Goal: Task Accomplishment & Management: Manage account settings

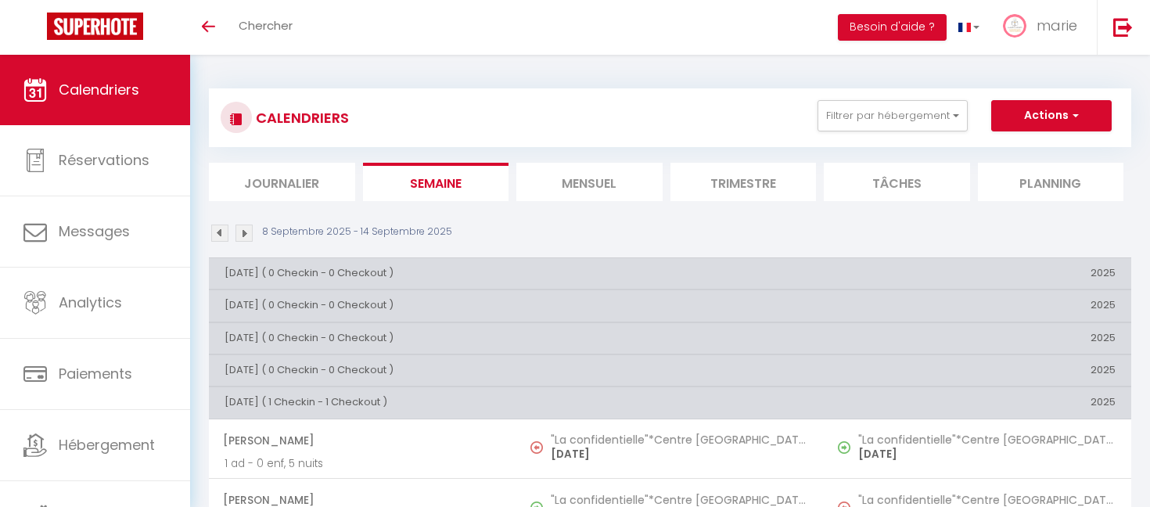
scroll to position [125, 0]
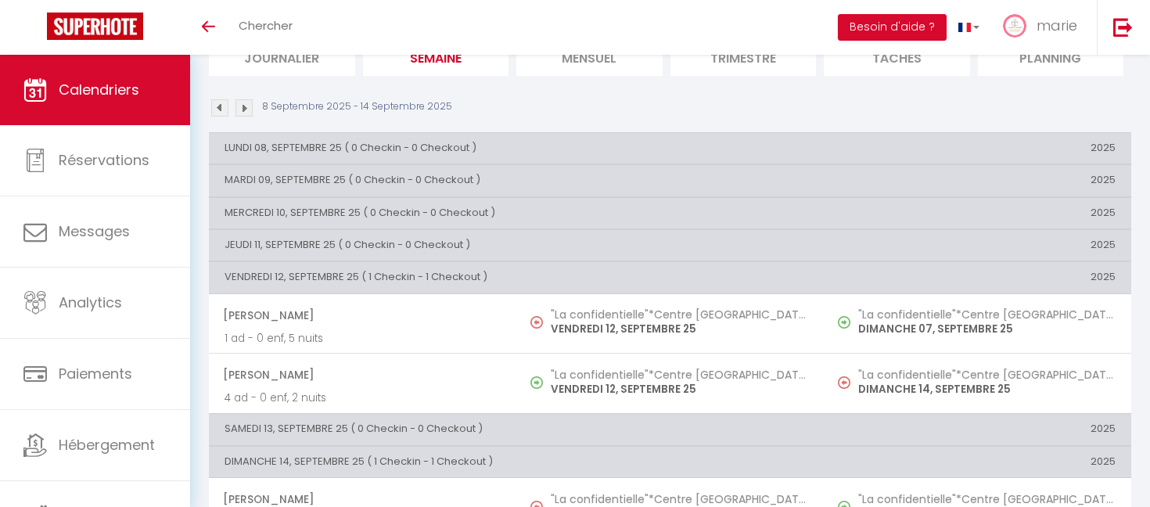
click at [246, 102] on img at bounding box center [243, 107] width 17 height 17
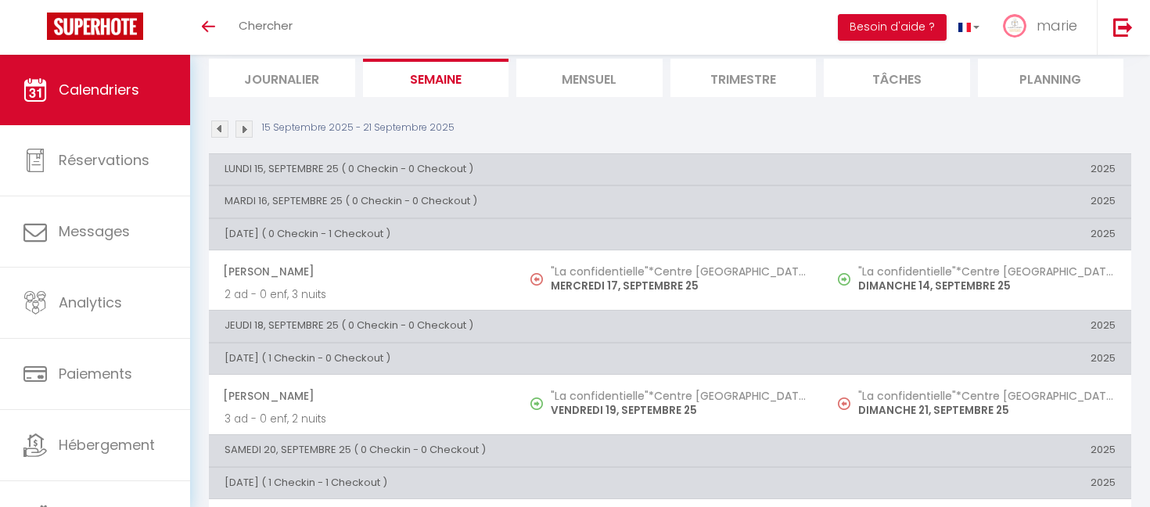
scroll to position [0, 0]
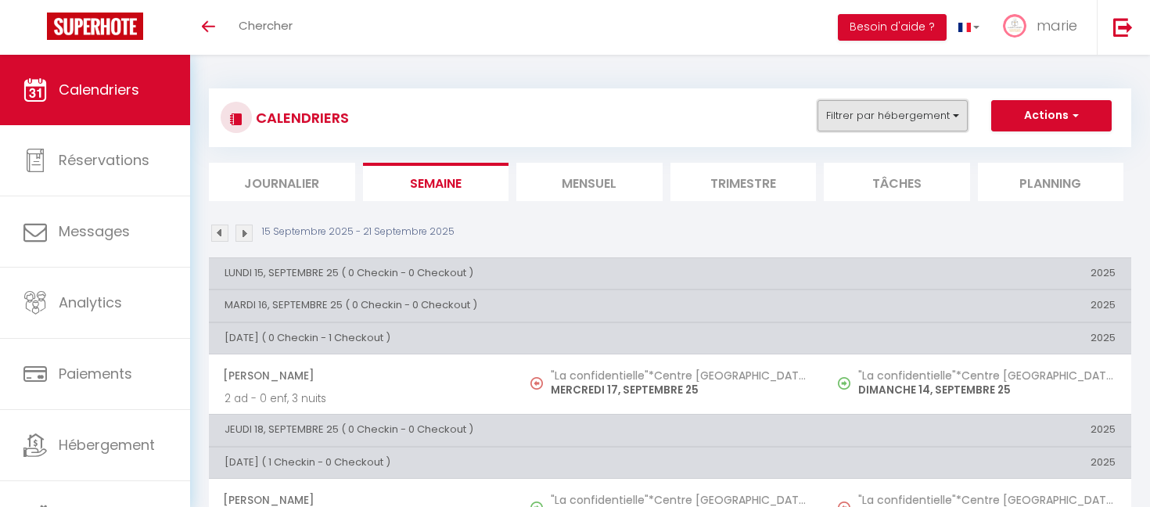
click at [918, 114] on button "Filtrer par hébergement" at bounding box center [892, 115] width 150 height 31
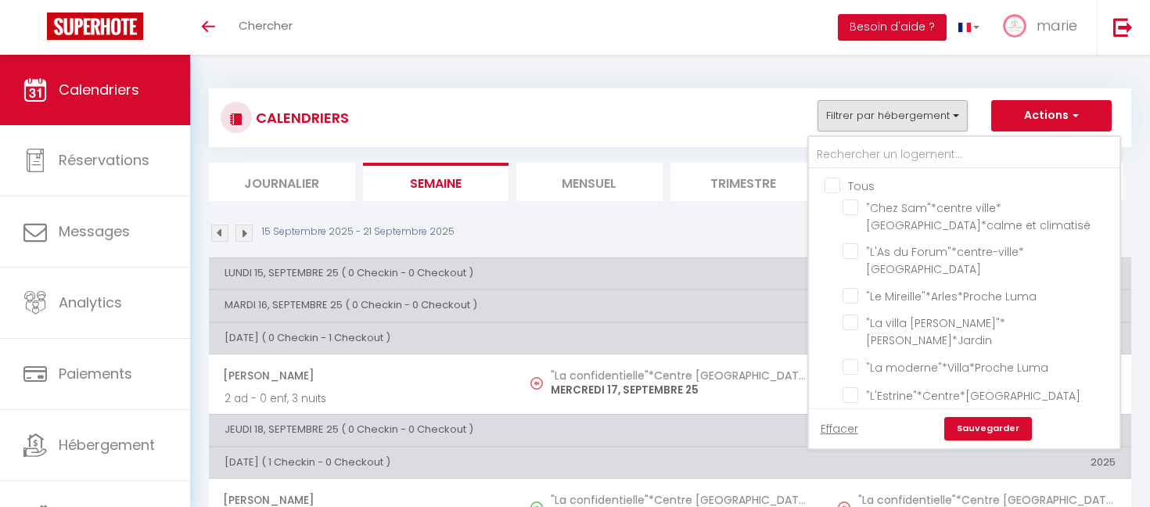
click at [835, 186] on input "Tous" at bounding box center [980, 185] width 311 height 16
checkbox input "true"
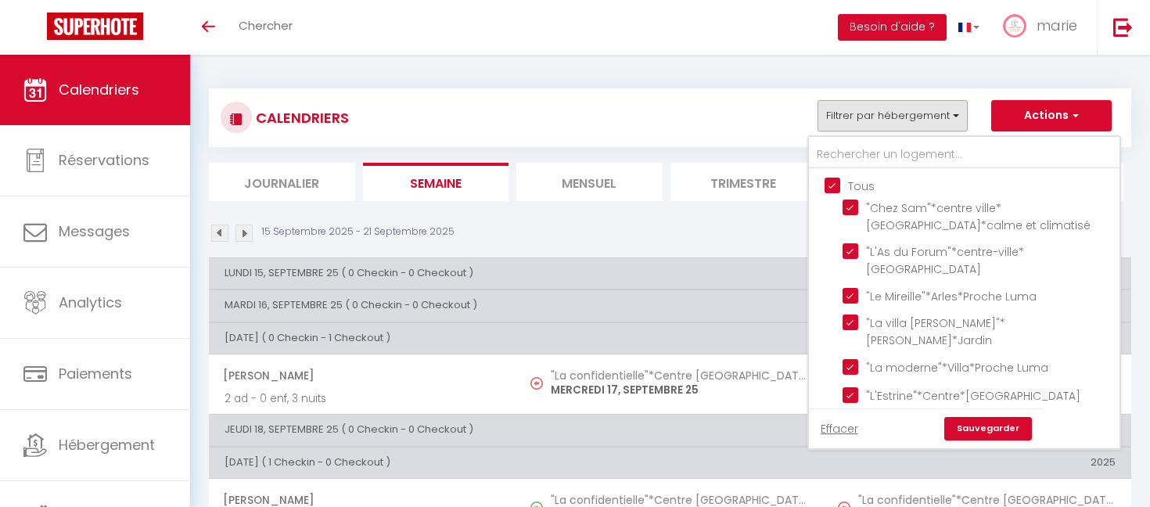
checkbox input "true"
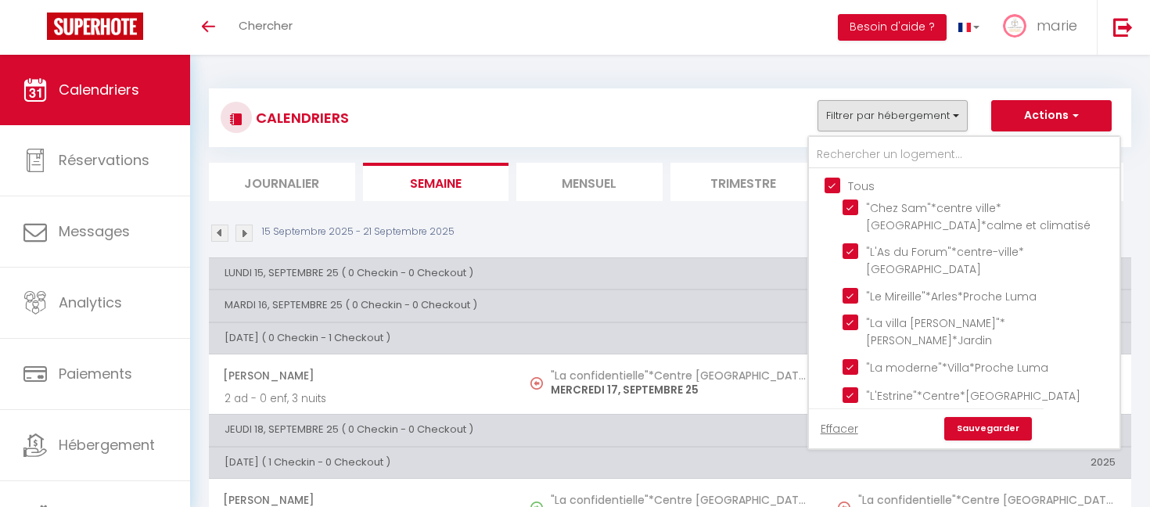
checkbox input "true"
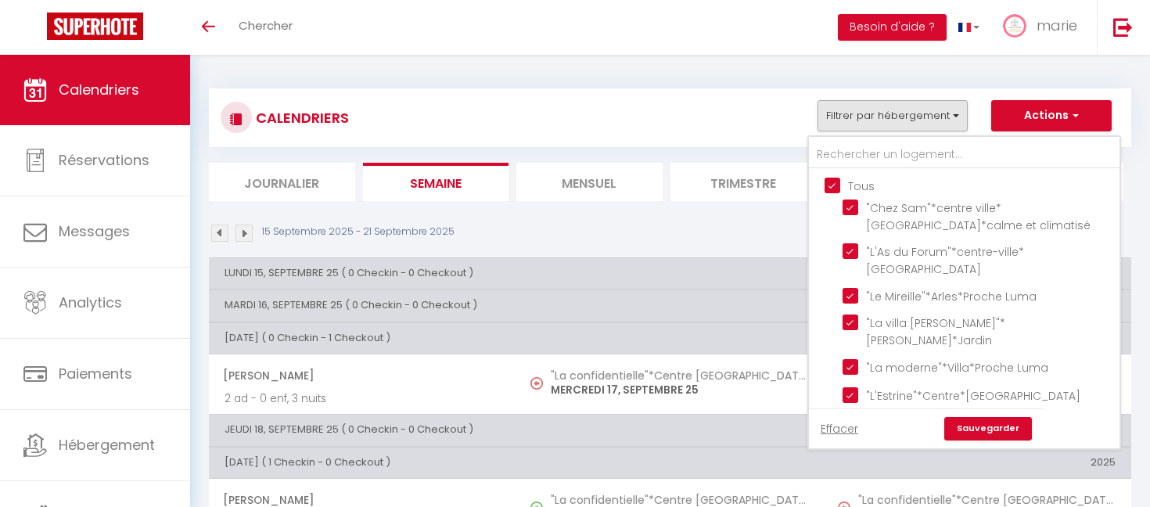
checkbox input "true"
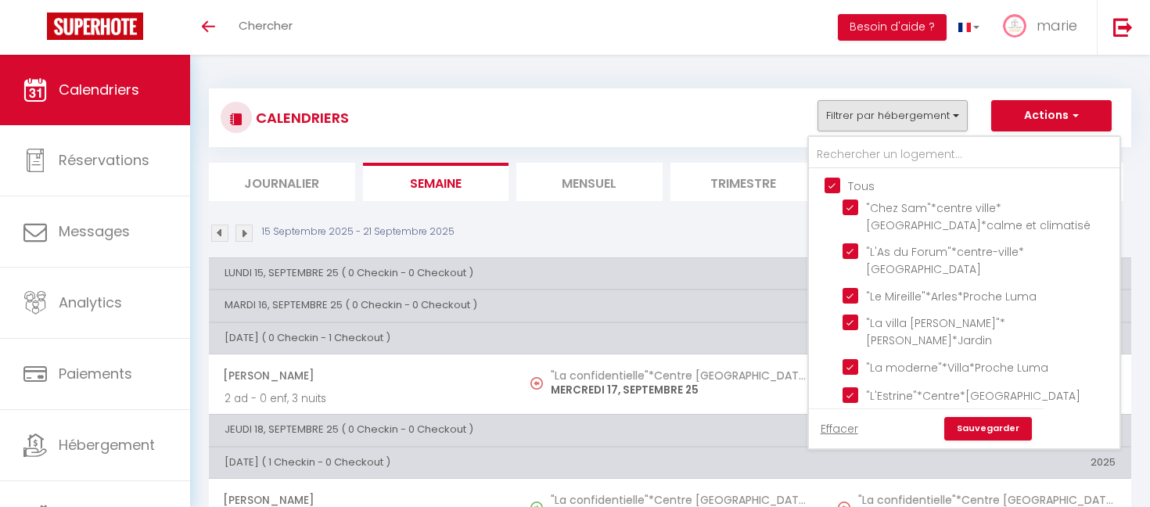
checkbox input "true"
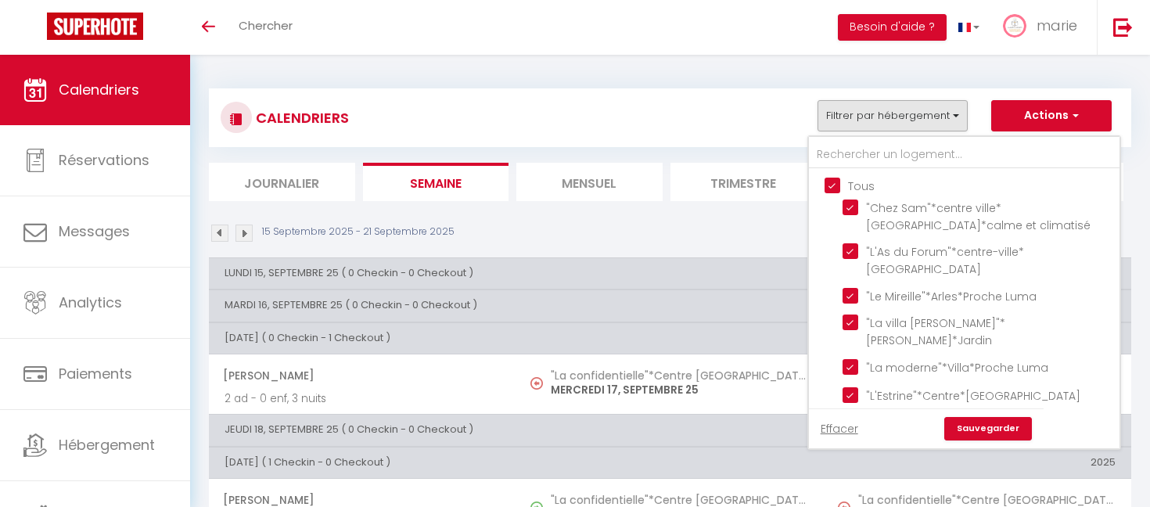
checkbox input "true"
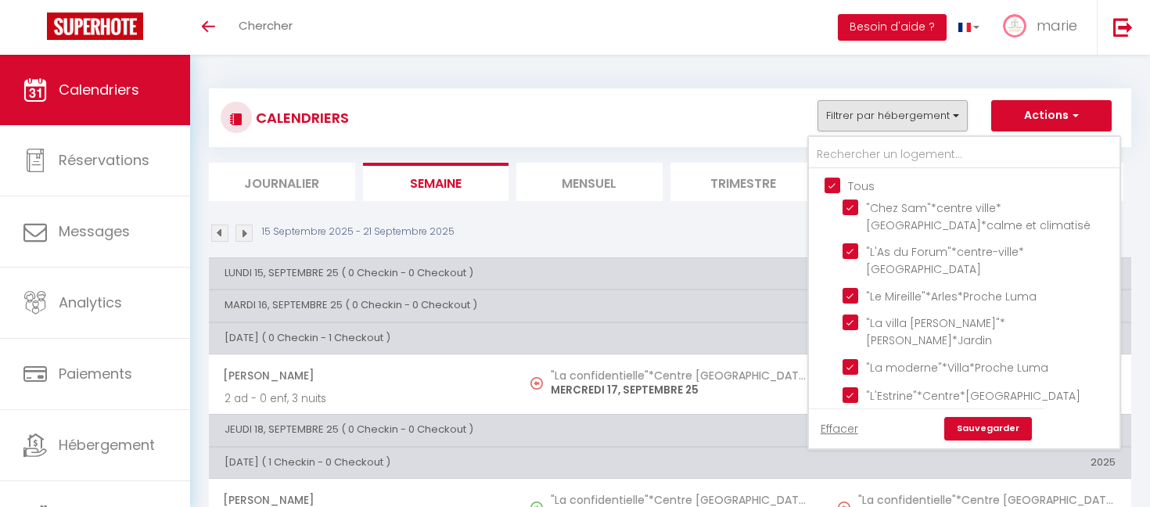
checkbox input "true"
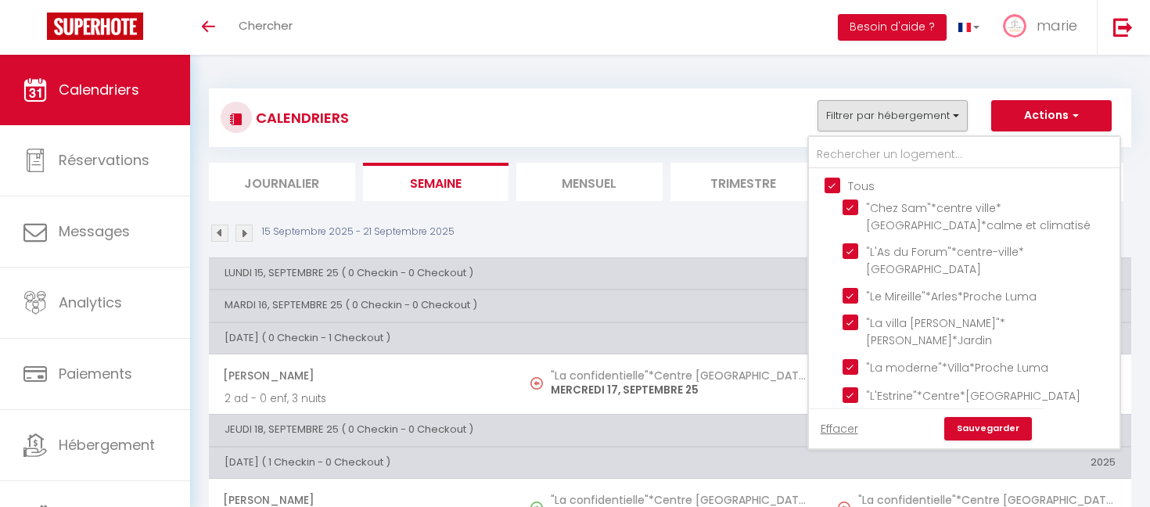
checkbox input "true"
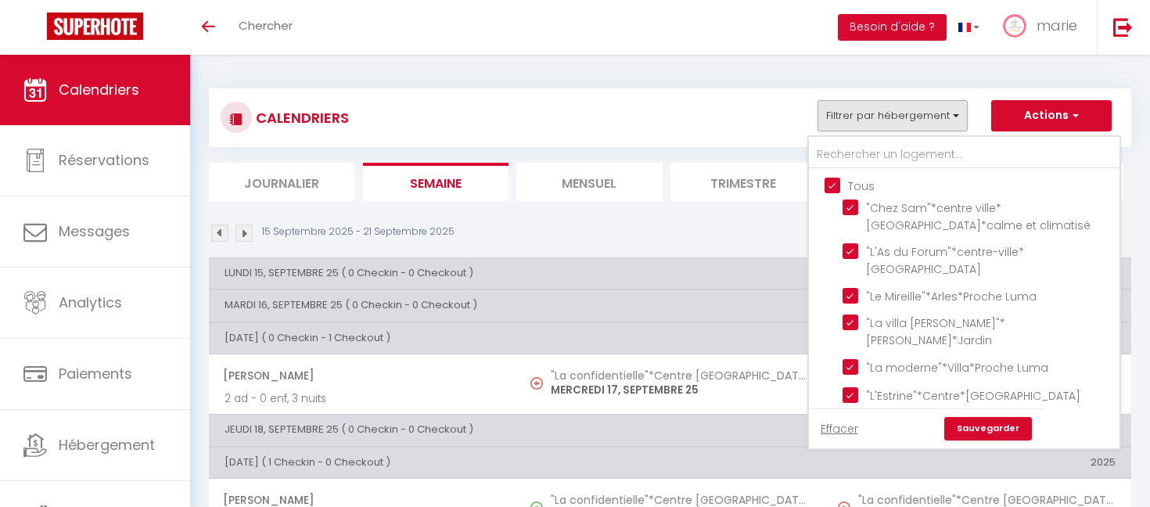
checkbox input "true"
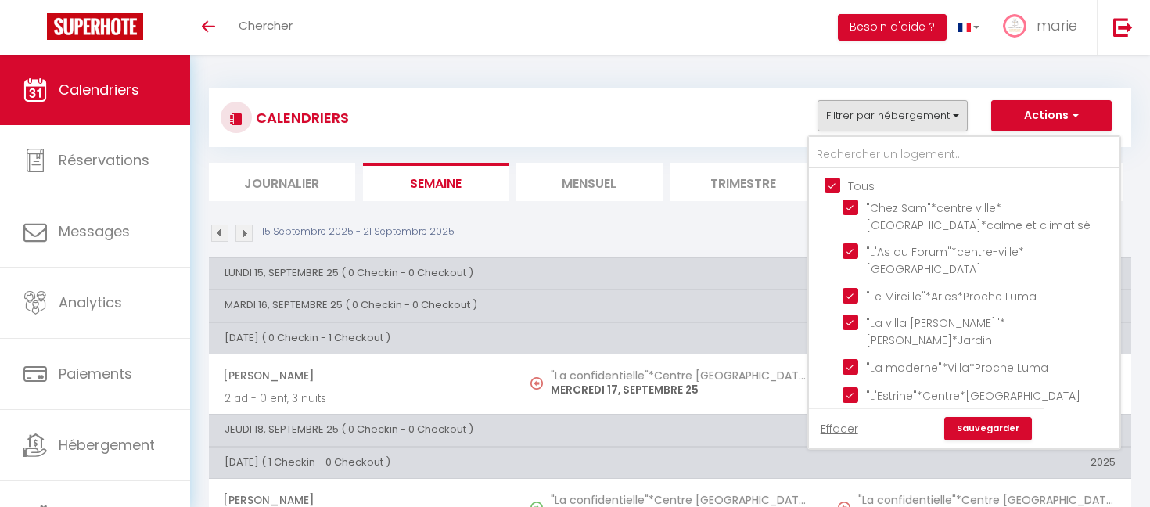
checkbox input "true"
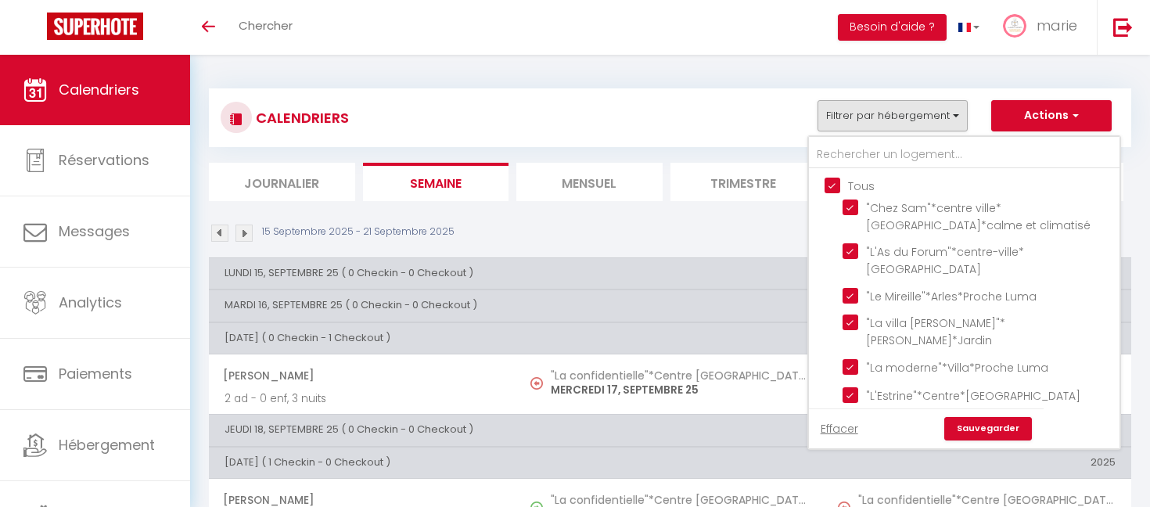
checkbox input "true"
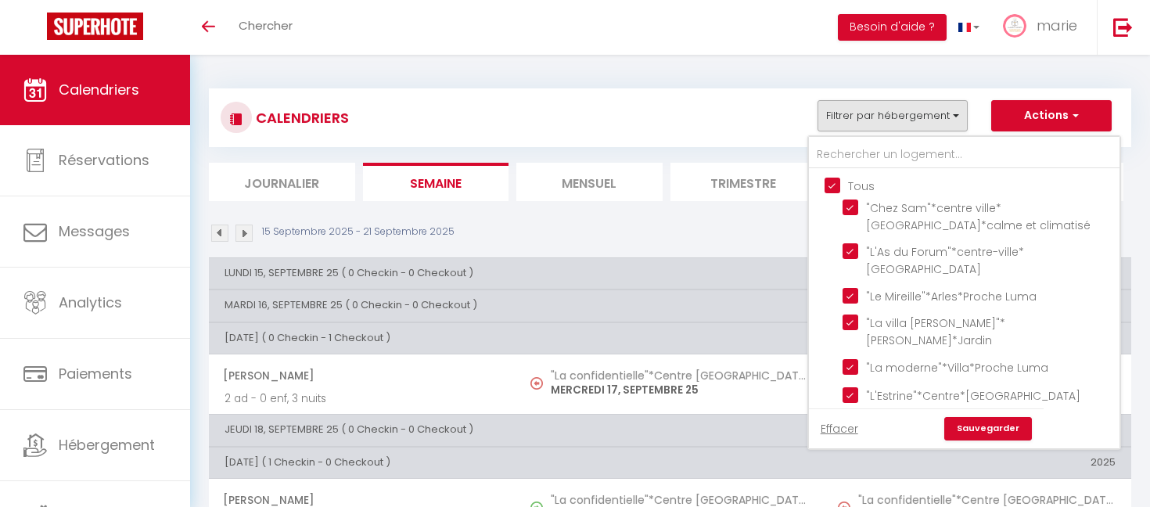
checkbox input "true"
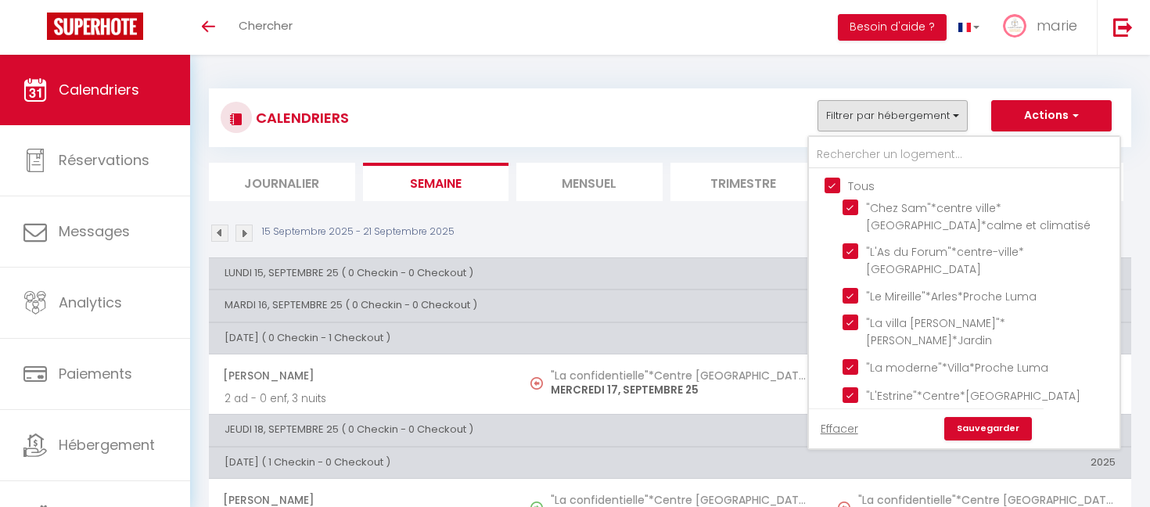
checkbox input "true"
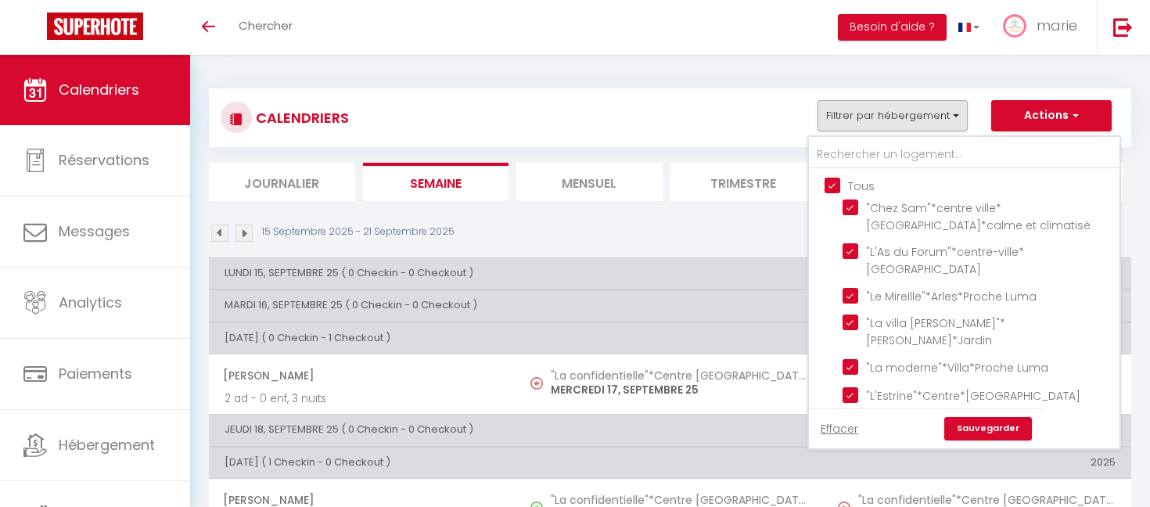
checkbox input "true"
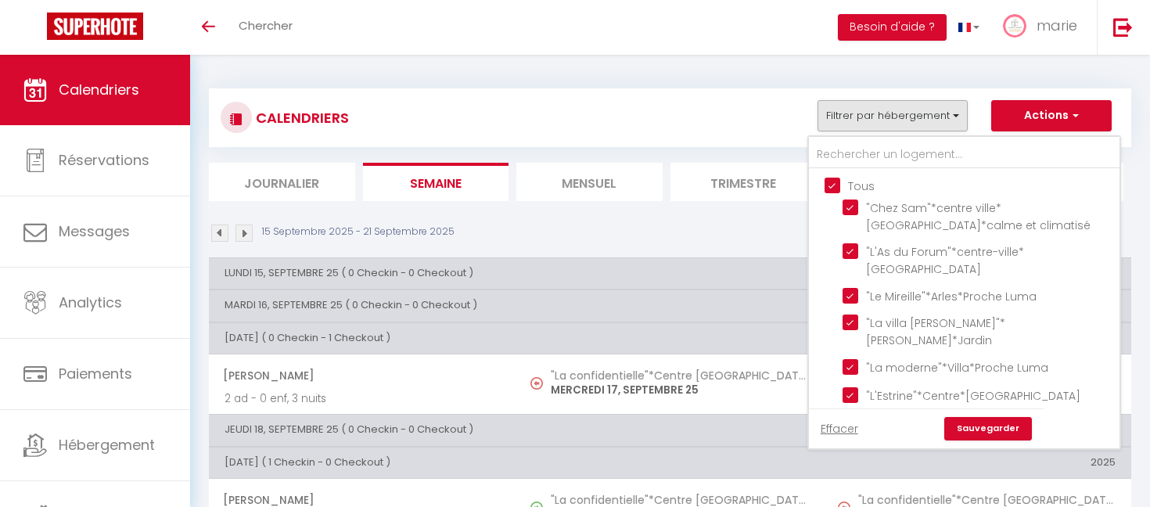
checkbox input "true"
click at [972, 415] on div "Effacer Sauvegarder" at bounding box center [926, 428] width 235 height 40
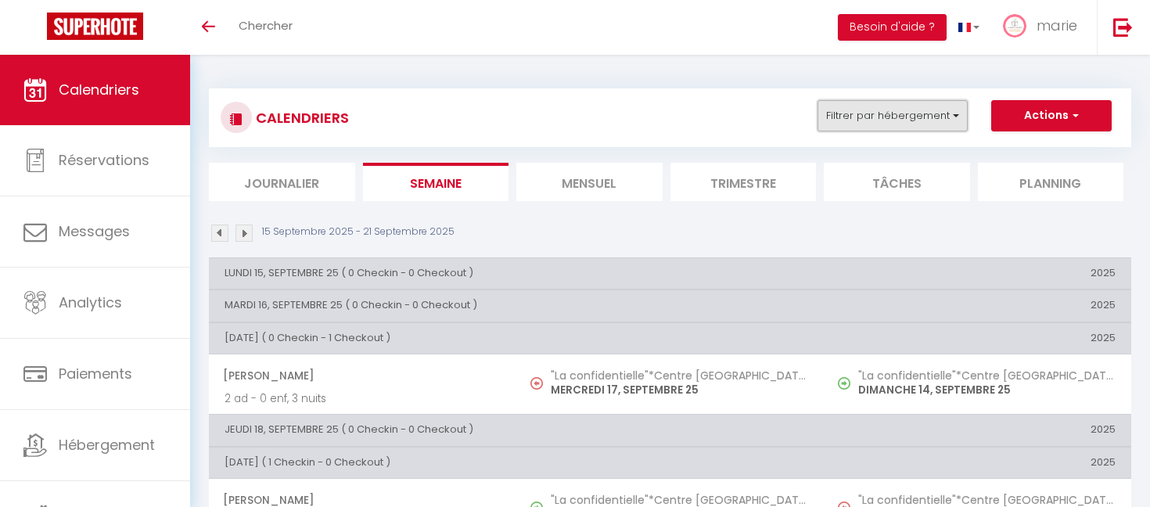
click at [934, 100] on button "Filtrer par hébergement" at bounding box center [892, 115] width 150 height 31
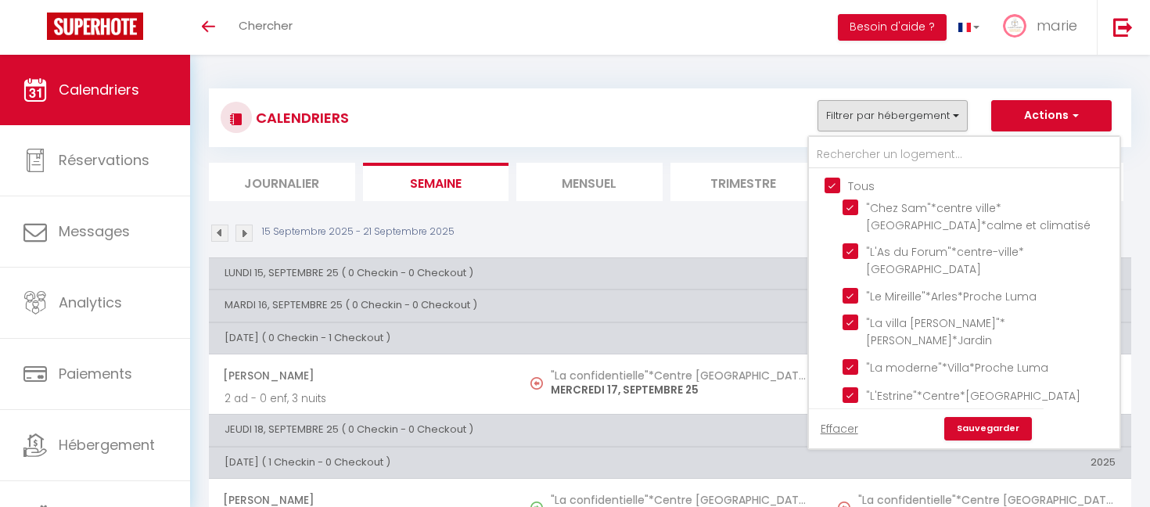
click at [968, 430] on link "Sauvegarder" at bounding box center [988, 428] width 88 height 23
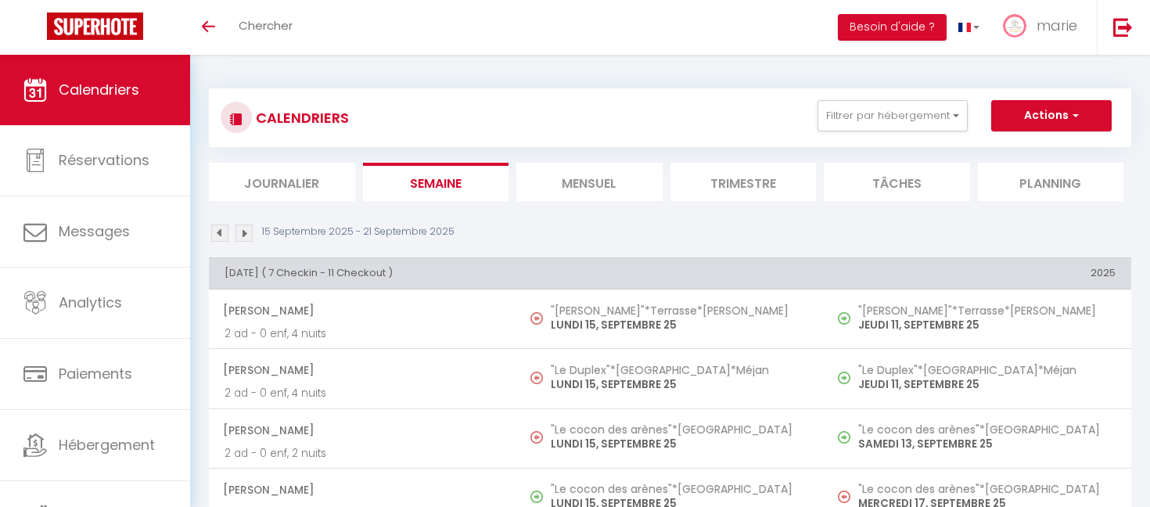
click at [225, 225] on img at bounding box center [219, 233] width 17 height 17
click at [579, 183] on li "Mensuel" at bounding box center [589, 182] width 146 height 38
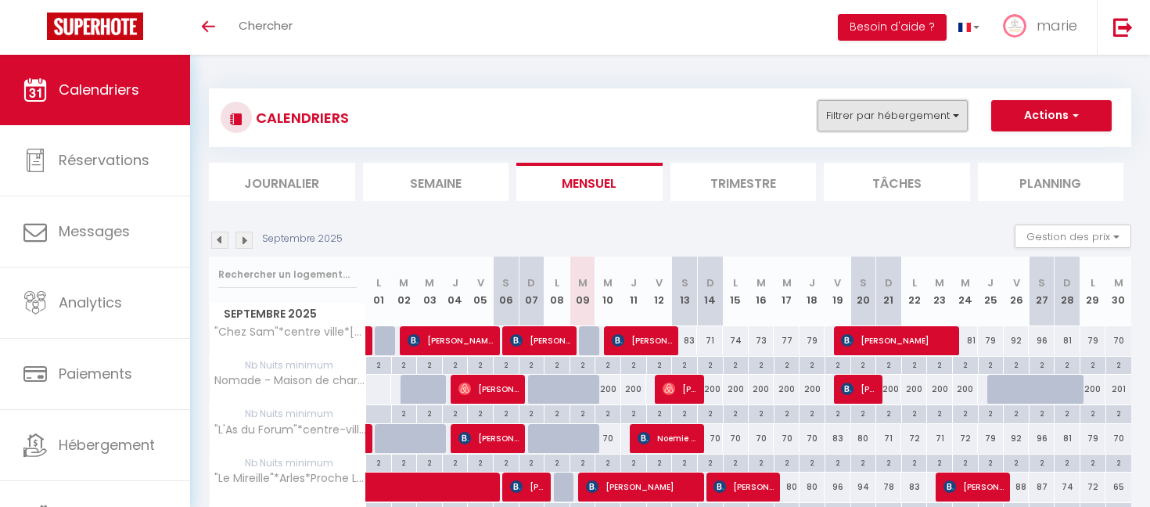
click at [900, 119] on button "Filtrer par hébergement" at bounding box center [892, 115] width 150 height 31
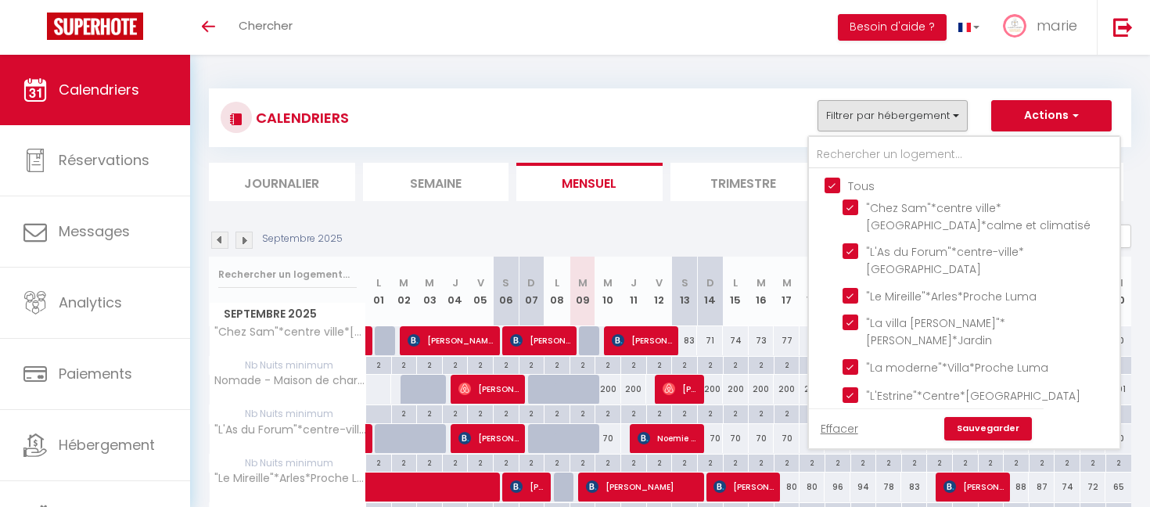
click at [834, 186] on input "Tous" at bounding box center [980, 185] width 311 height 16
checkbox input "false"
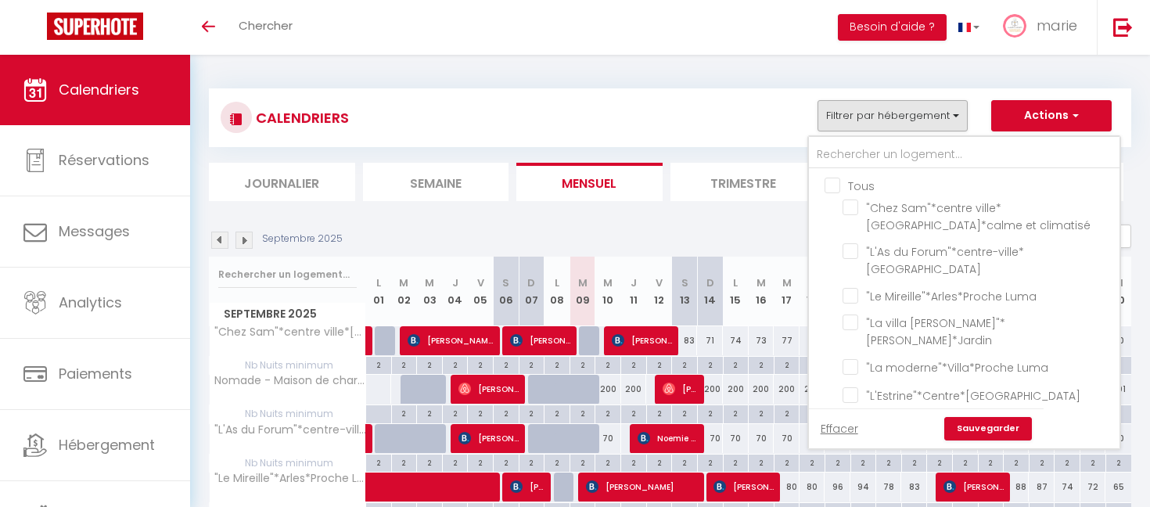
checkbox input "false"
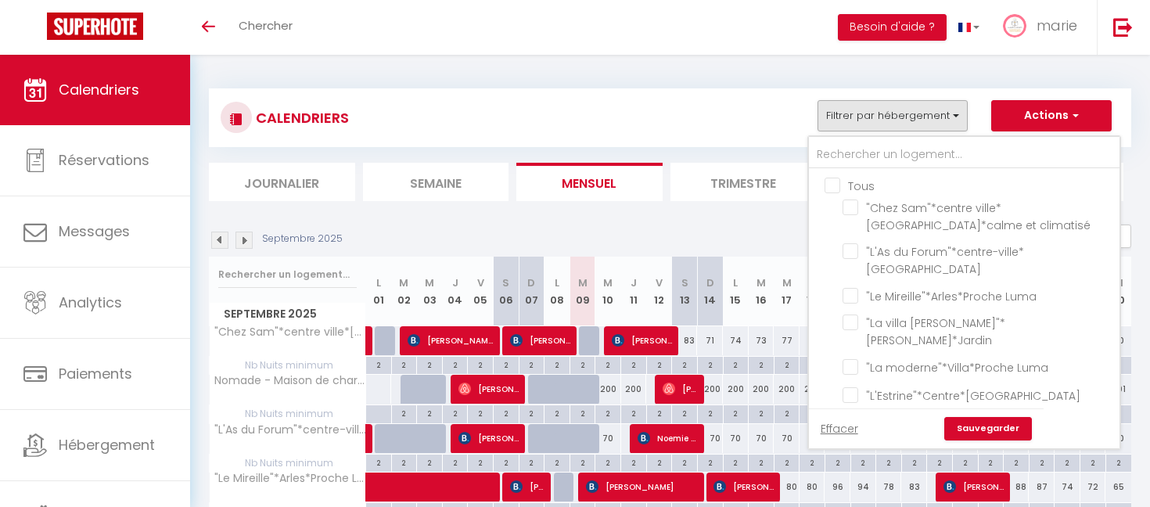
checkbox input "false"
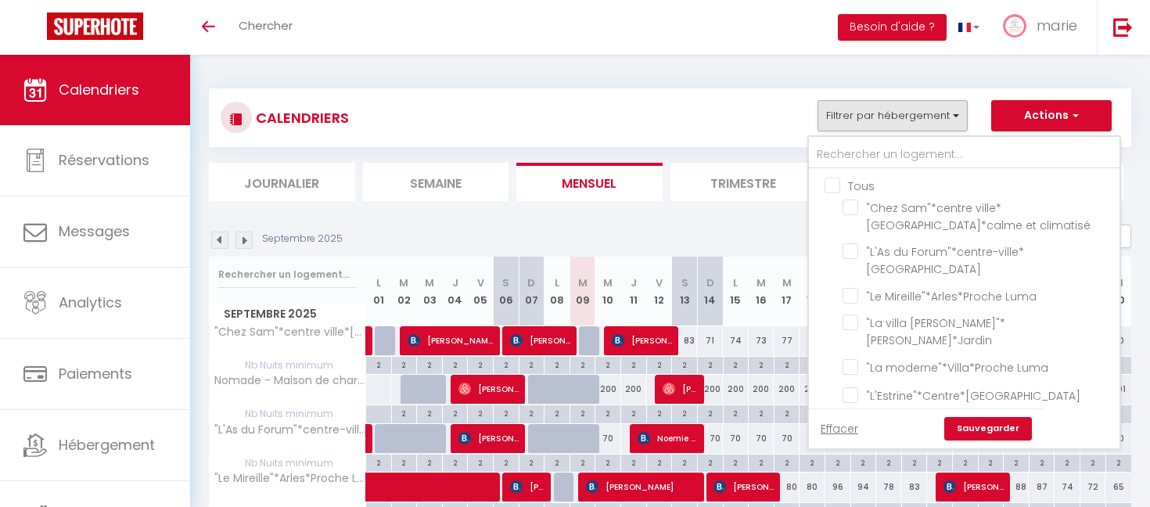
checkbox input "false"
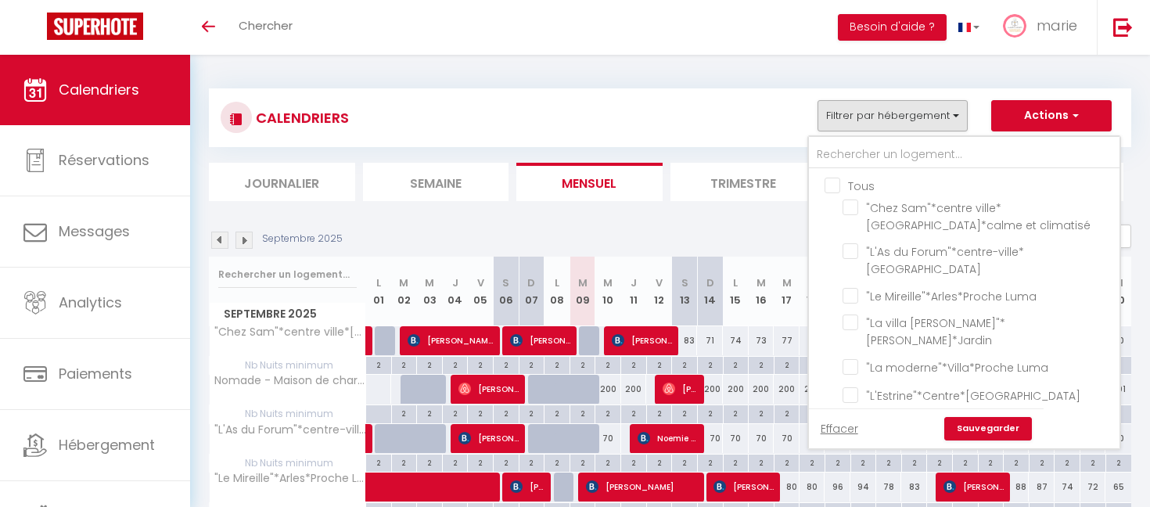
checkbox input "false"
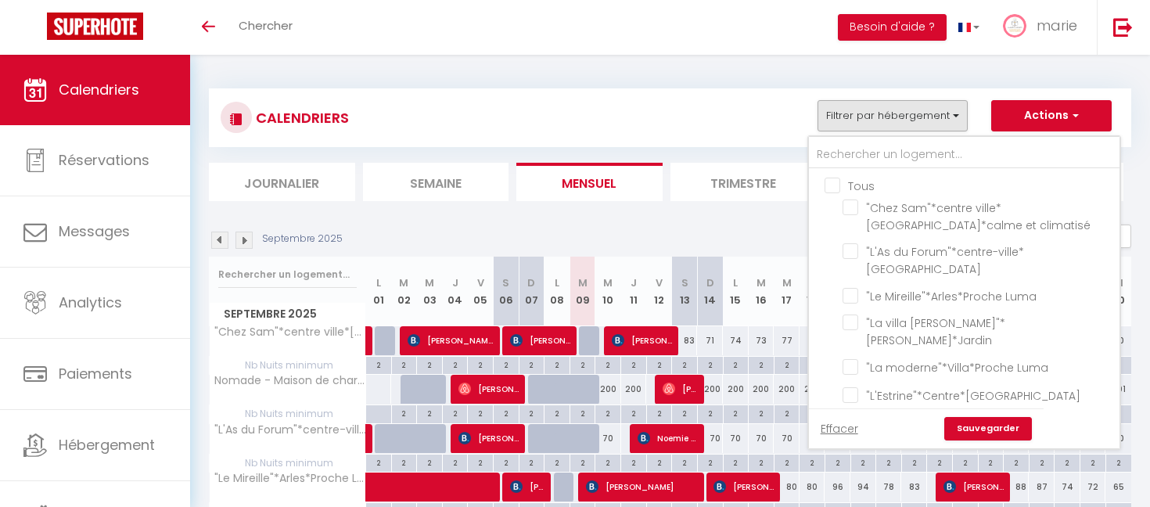
checkbox input "false"
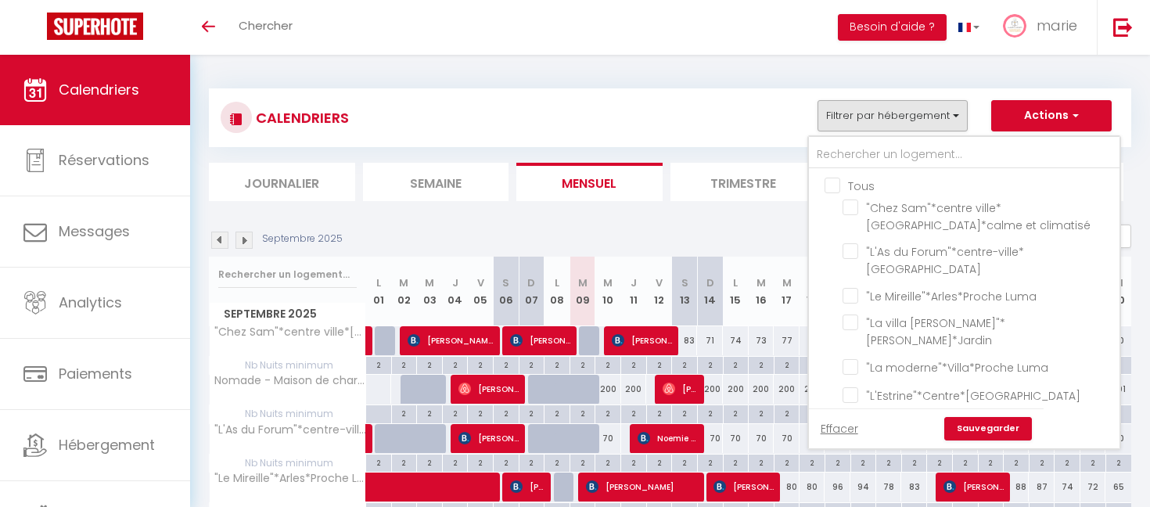
checkbox input "false"
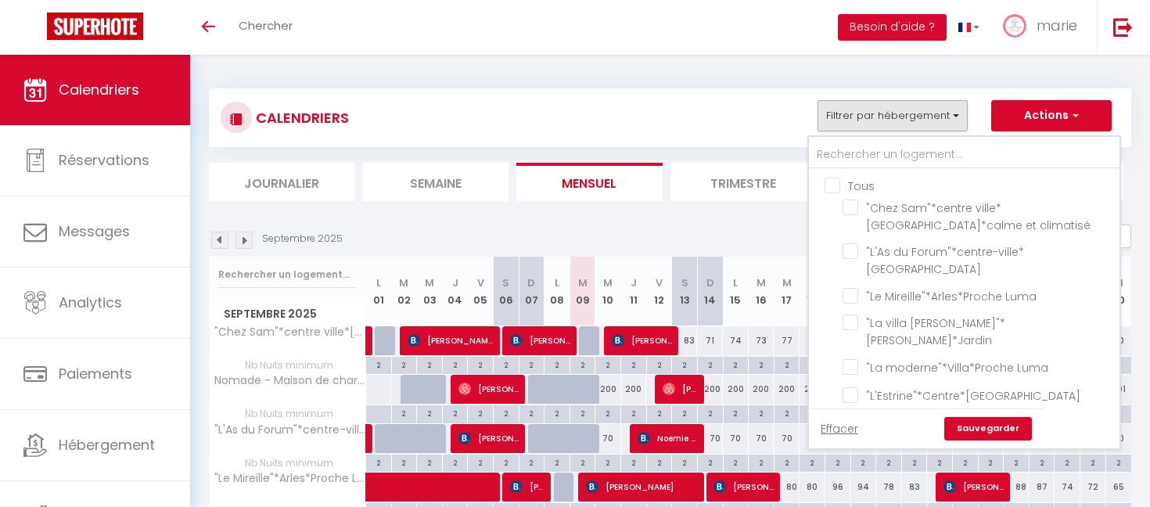
checkbox input "false"
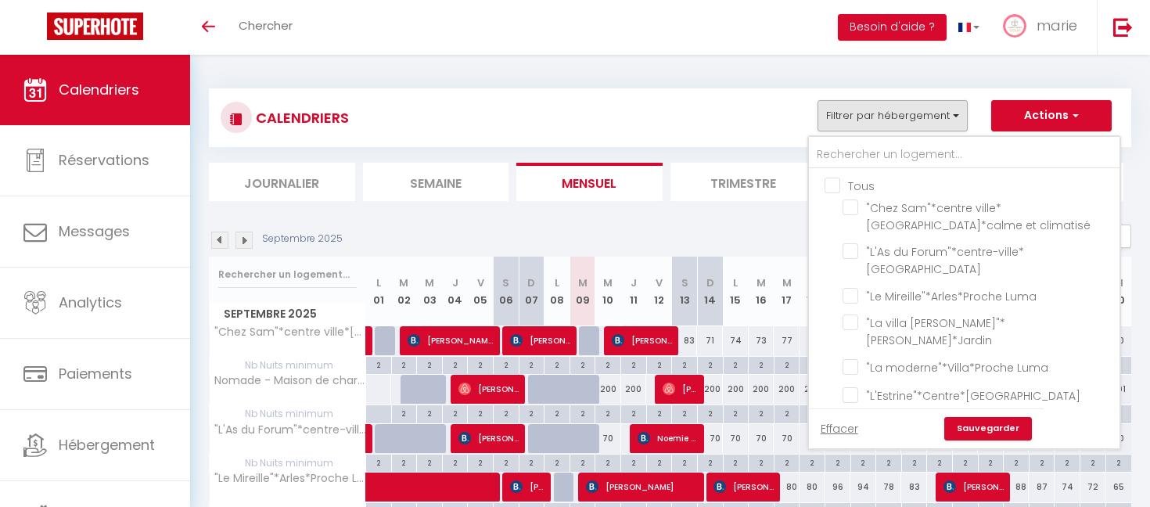
checkbox input "false"
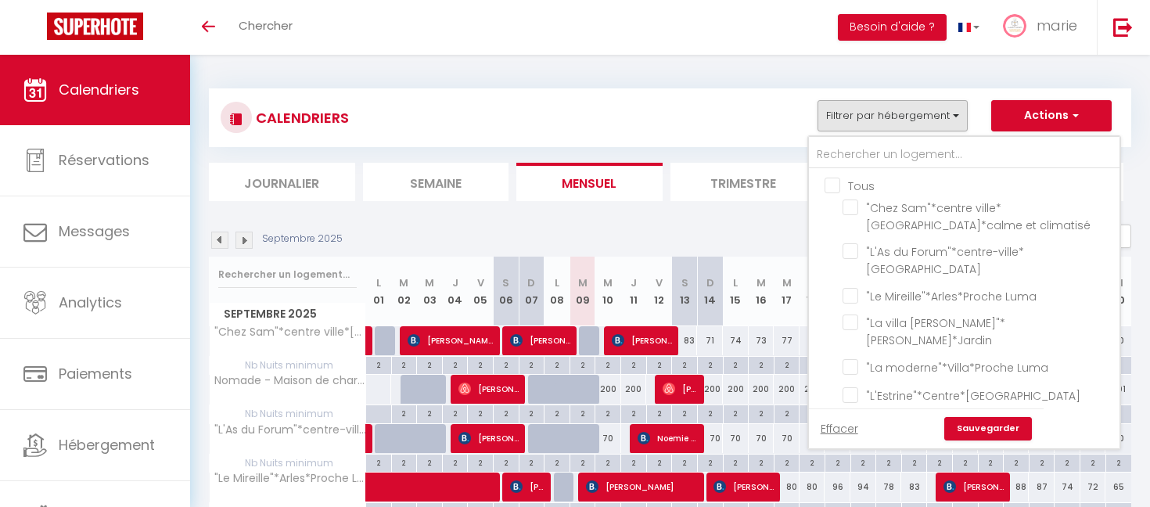
checkbox input "false"
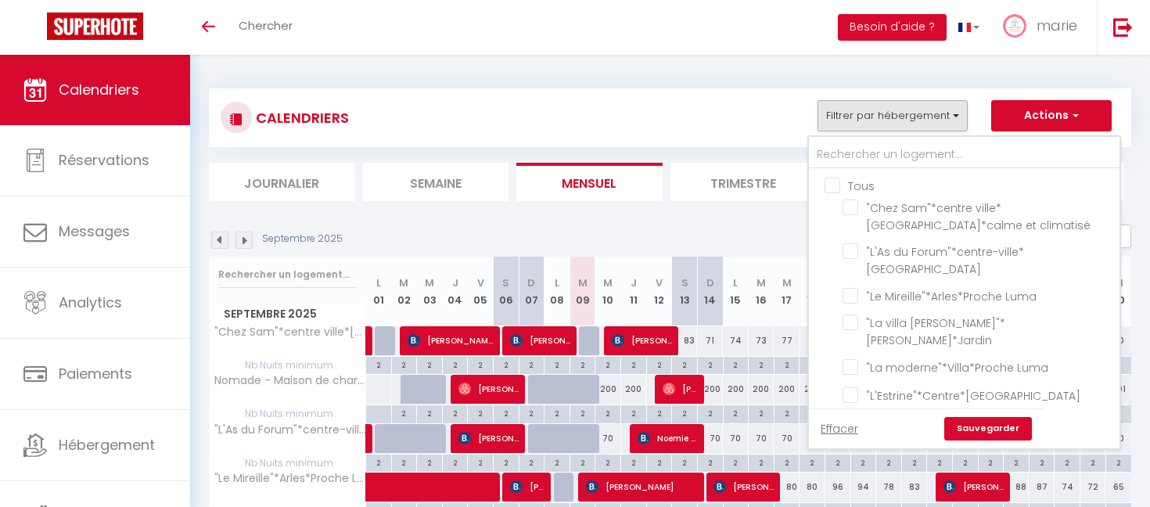
checkbox input "false"
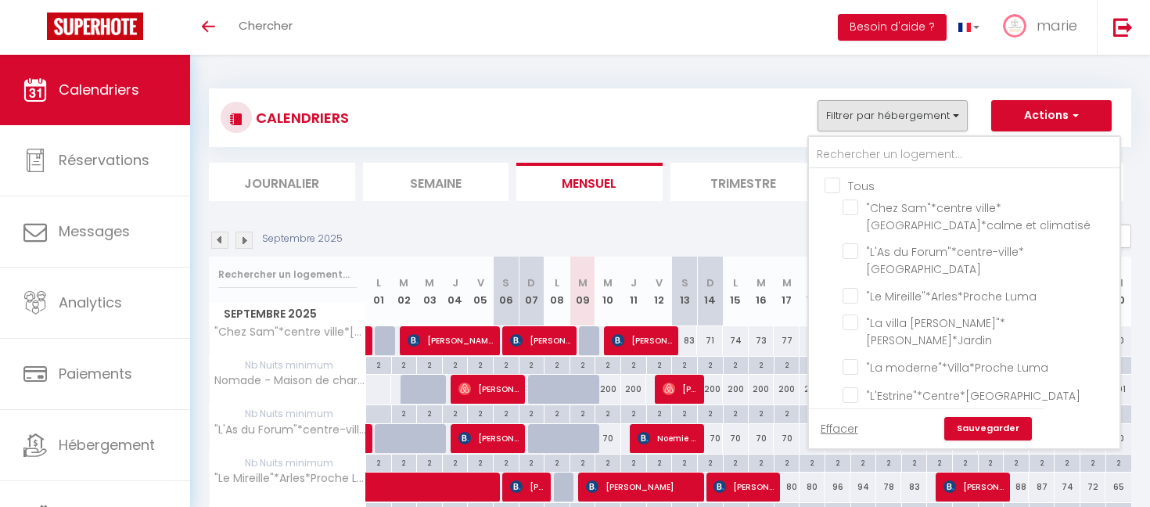
checkbox input "false"
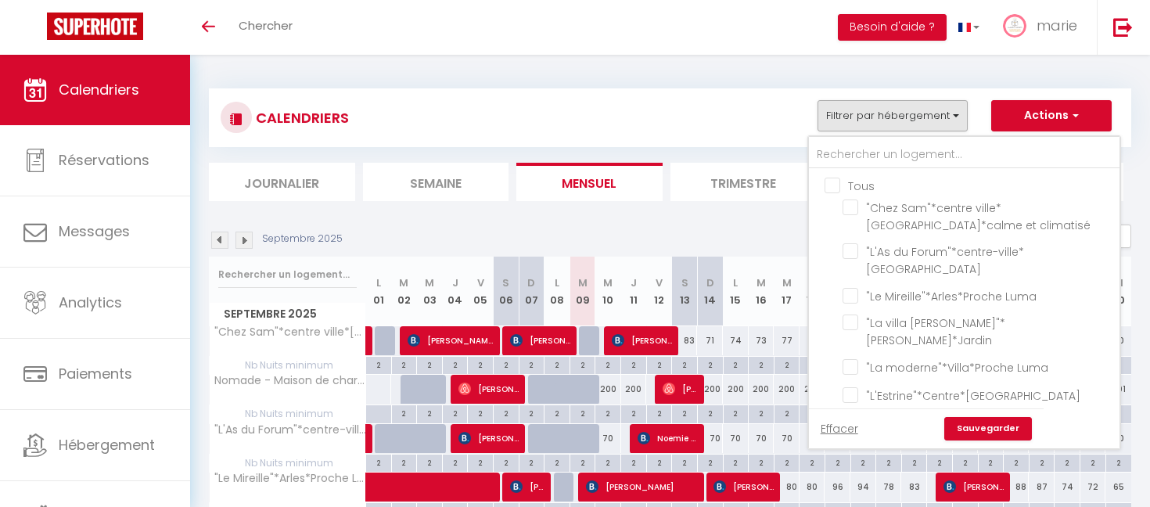
checkbox input "false"
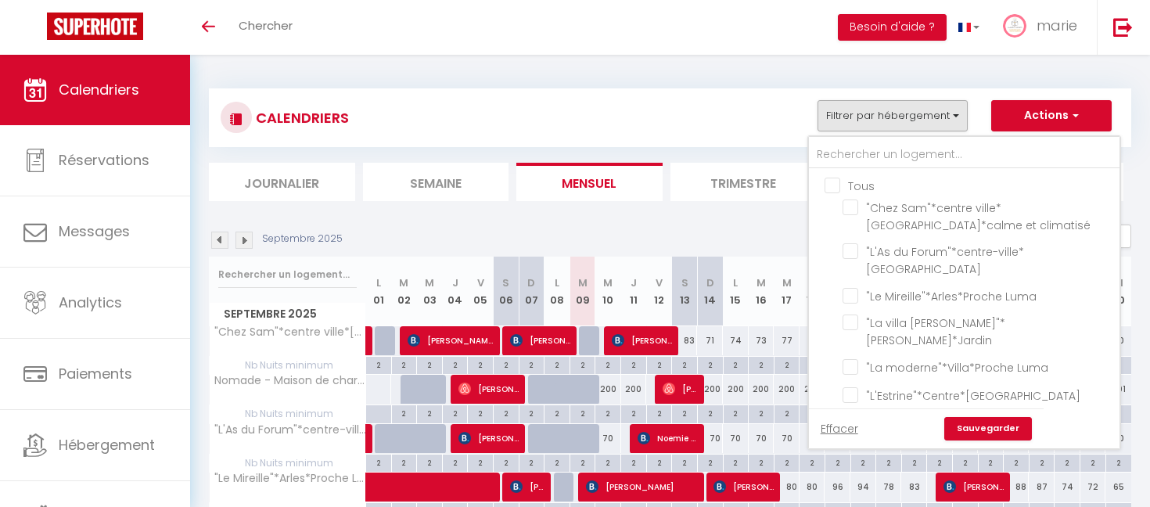
checkbox input "false"
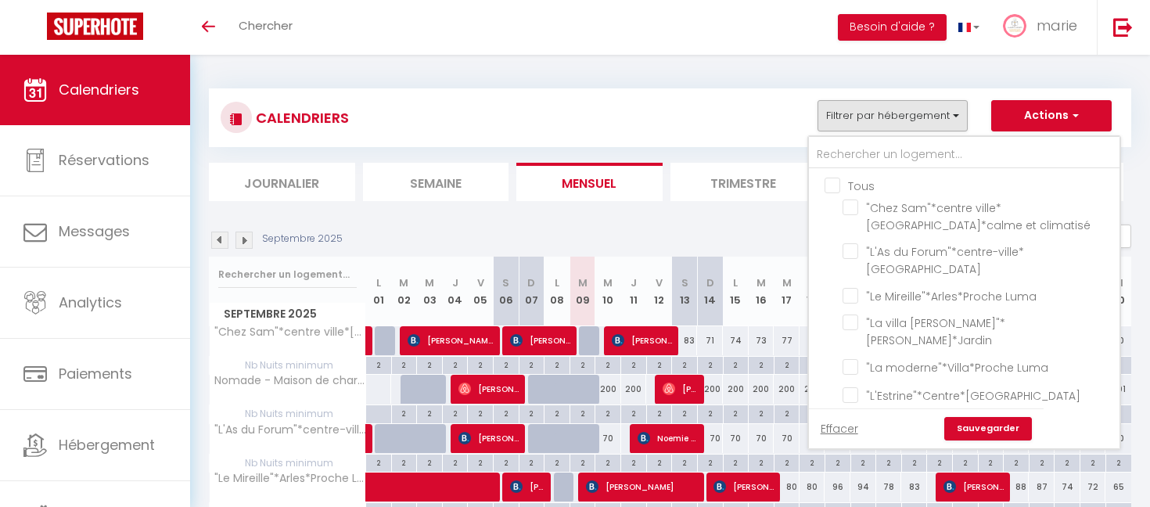
checkbox input "false"
click at [852, 157] on input "text" at bounding box center [964, 155] width 311 height 28
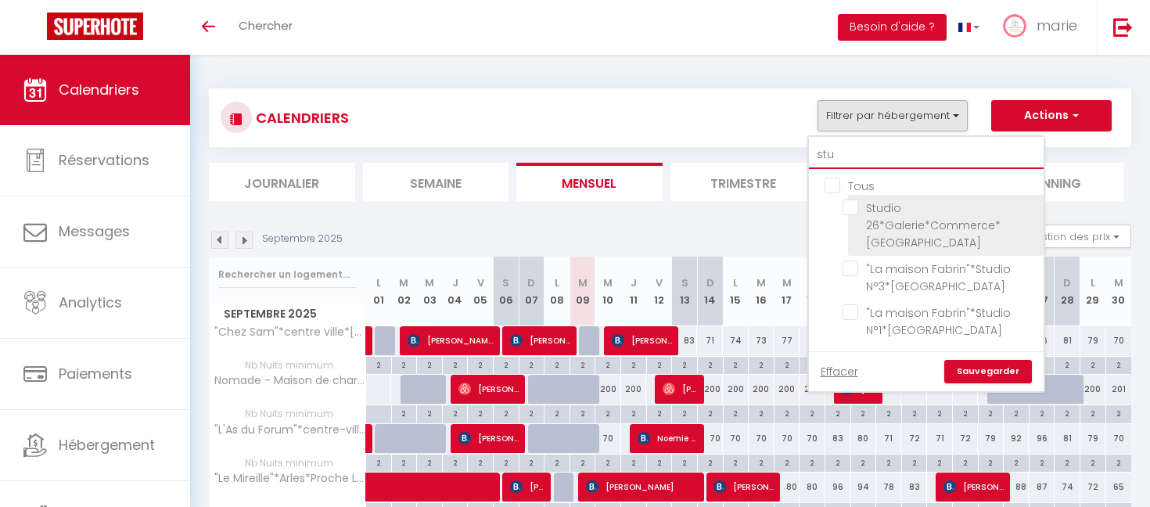
type input "stu"
click at [856, 209] on input "Studio 26*Galerie*Commerce*[GEOGRAPHIC_DATA]" at bounding box center [940, 207] width 196 height 16
checkbox input "true"
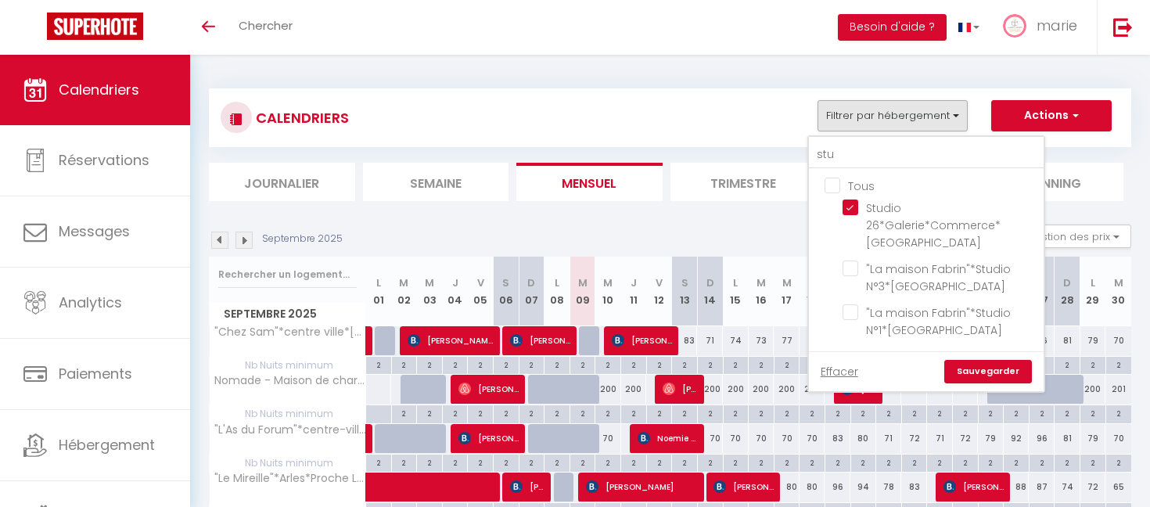
click at [978, 363] on link "Sauvegarder" at bounding box center [988, 371] width 88 height 23
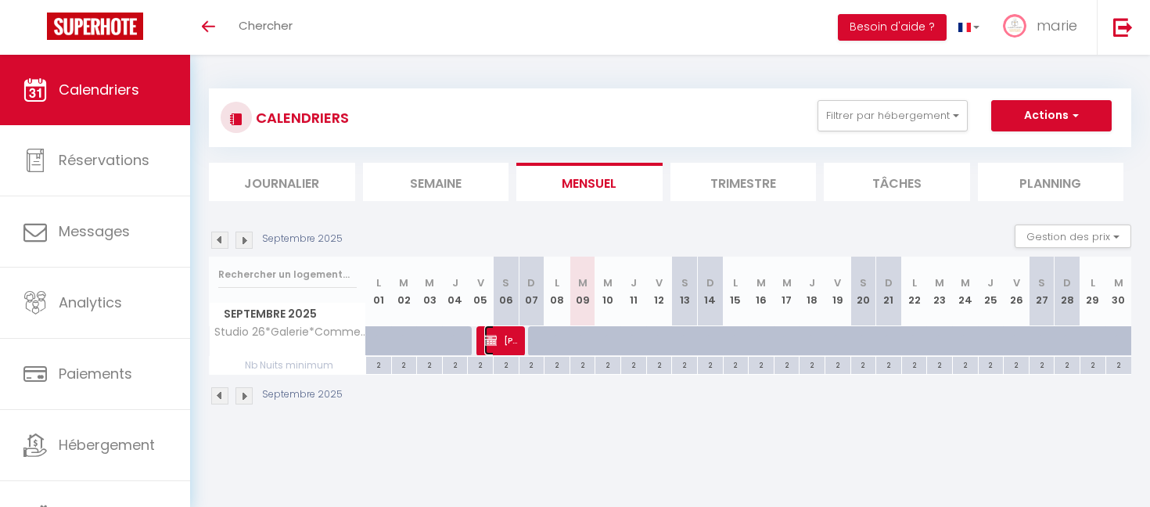
click at [496, 329] on span "[PERSON_NAME]" at bounding box center [501, 340] width 34 height 30
select select "OK"
select select "KO"
select select "0"
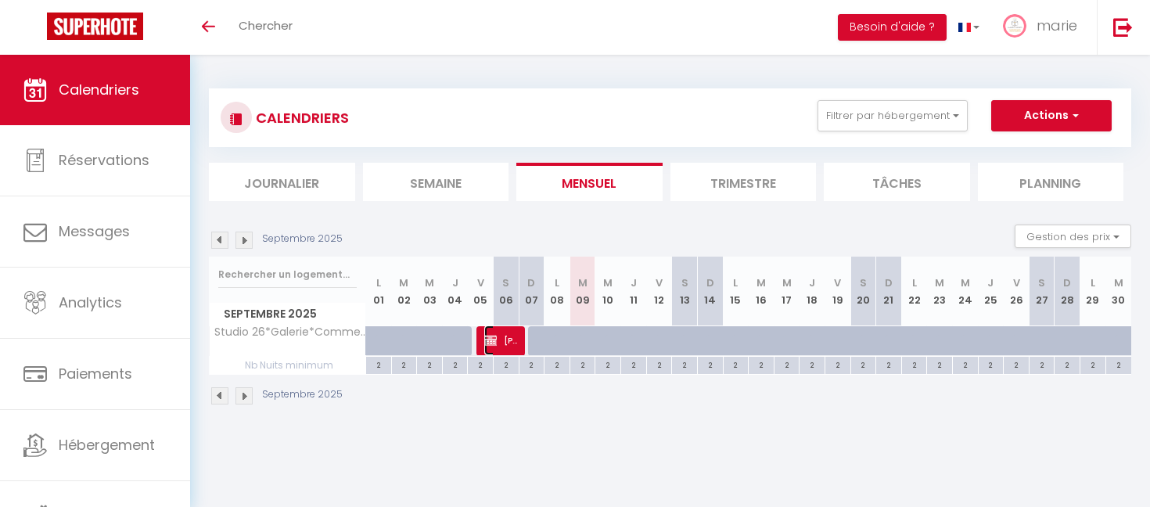
select select "1"
select select
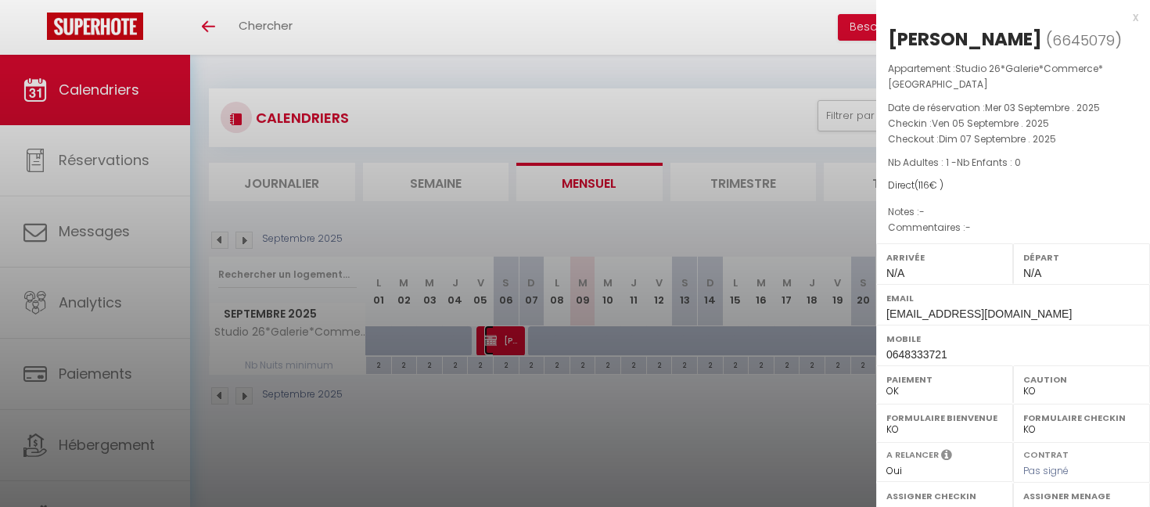
select select "22454"
click at [435, 88] on div at bounding box center [575, 253] width 1150 height 507
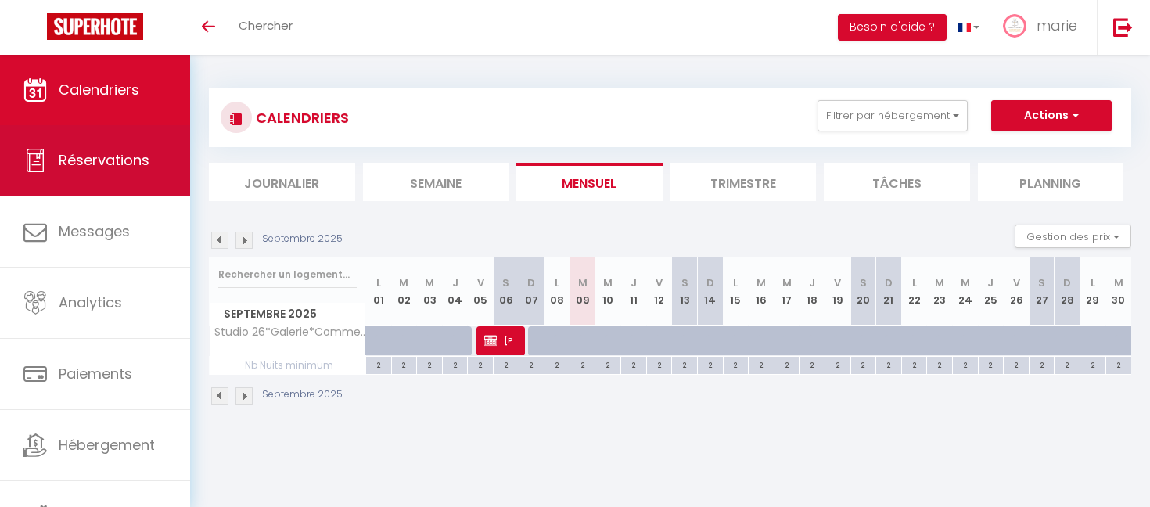
click at [150, 150] on link "Réservations" at bounding box center [95, 160] width 190 height 70
select select "not_cancelled"
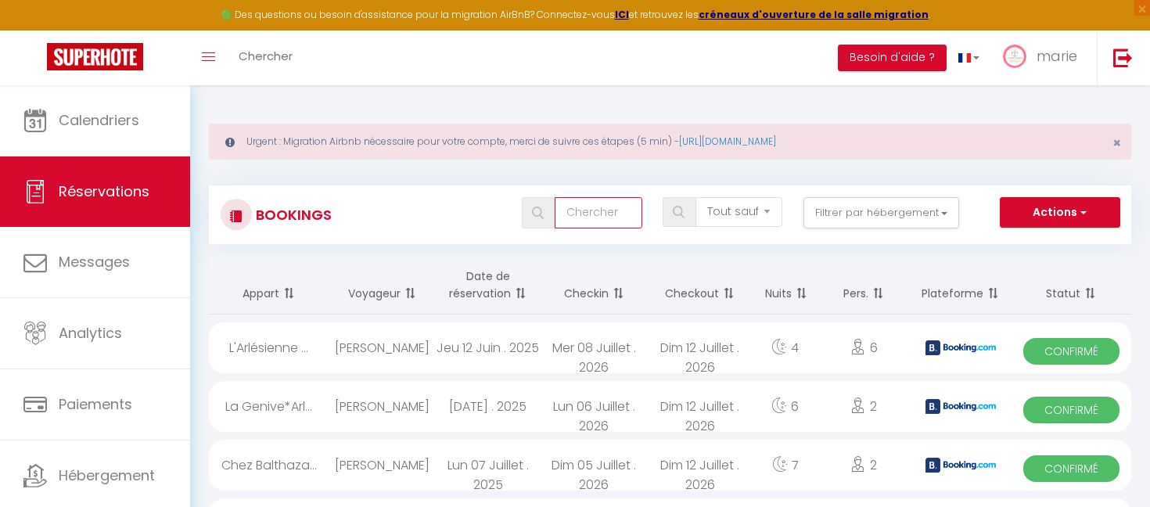
click at [620, 214] on input "text" at bounding box center [598, 212] width 87 height 31
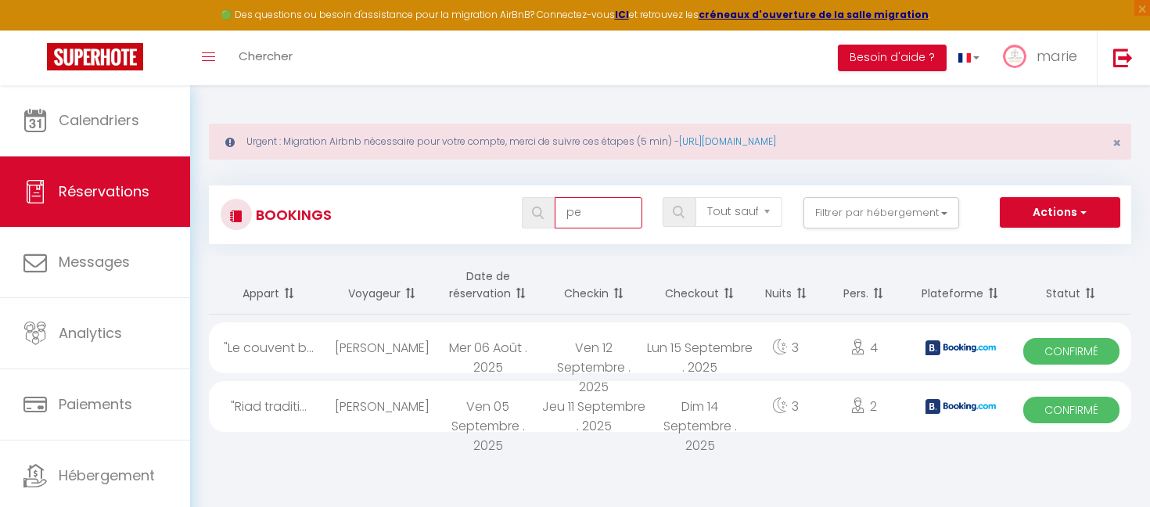
type input "p"
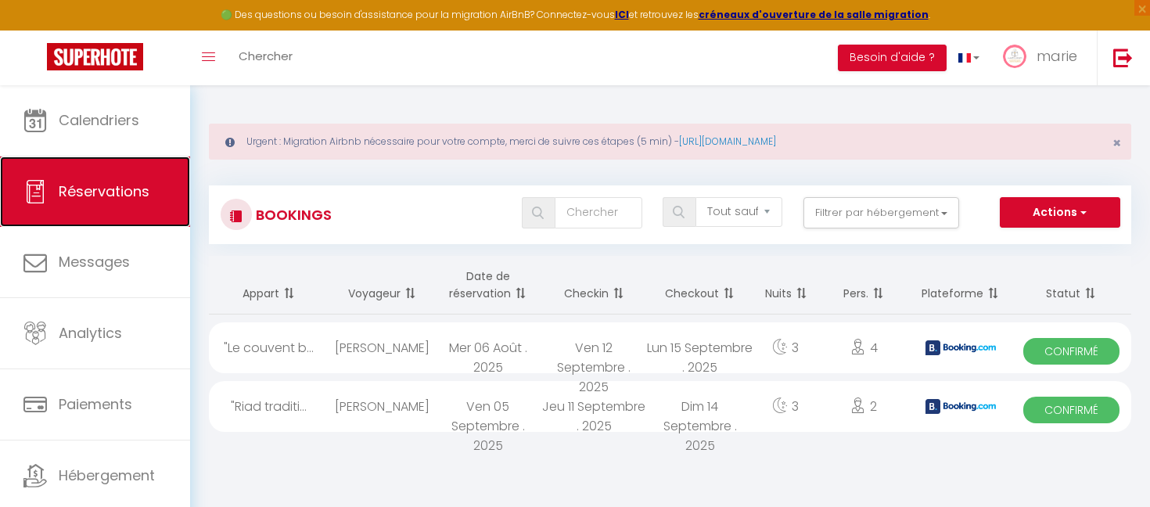
click at [177, 221] on link "Réservations" at bounding box center [95, 191] width 190 height 70
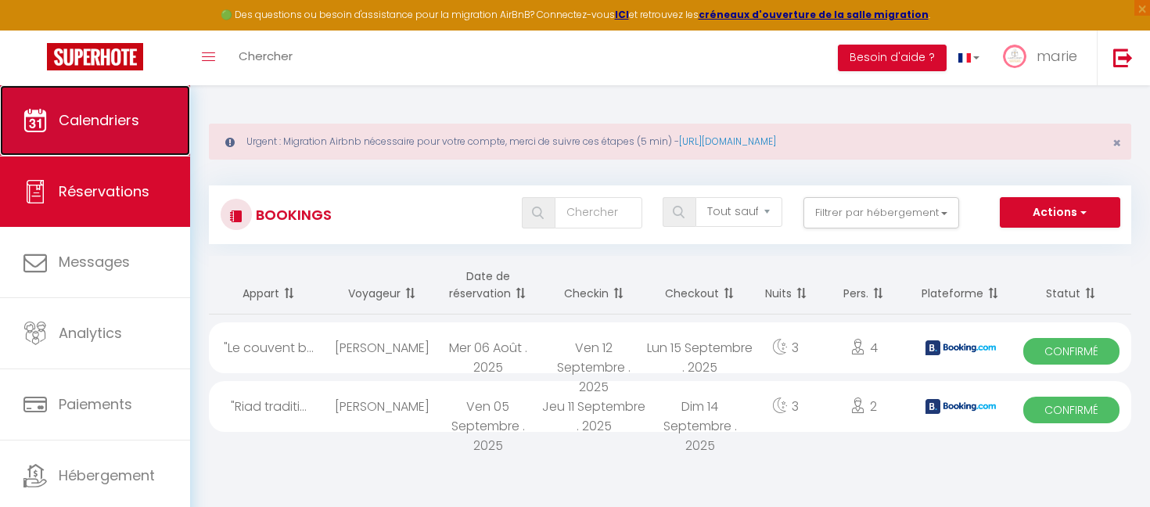
click at [155, 149] on link "Calendriers" at bounding box center [95, 120] width 190 height 70
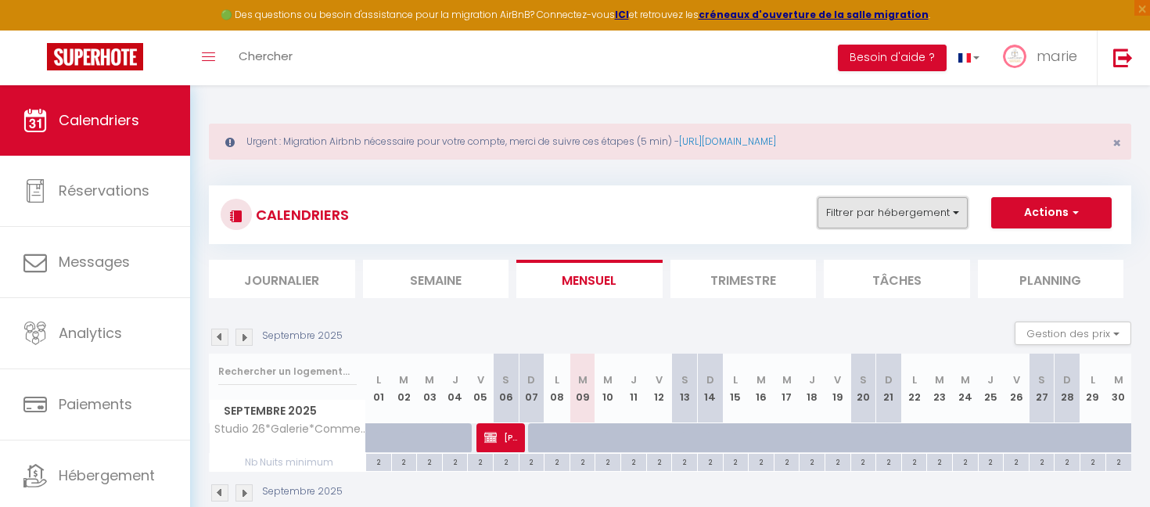
click at [904, 220] on button "Filtrer par hébergement" at bounding box center [892, 212] width 150 height 31
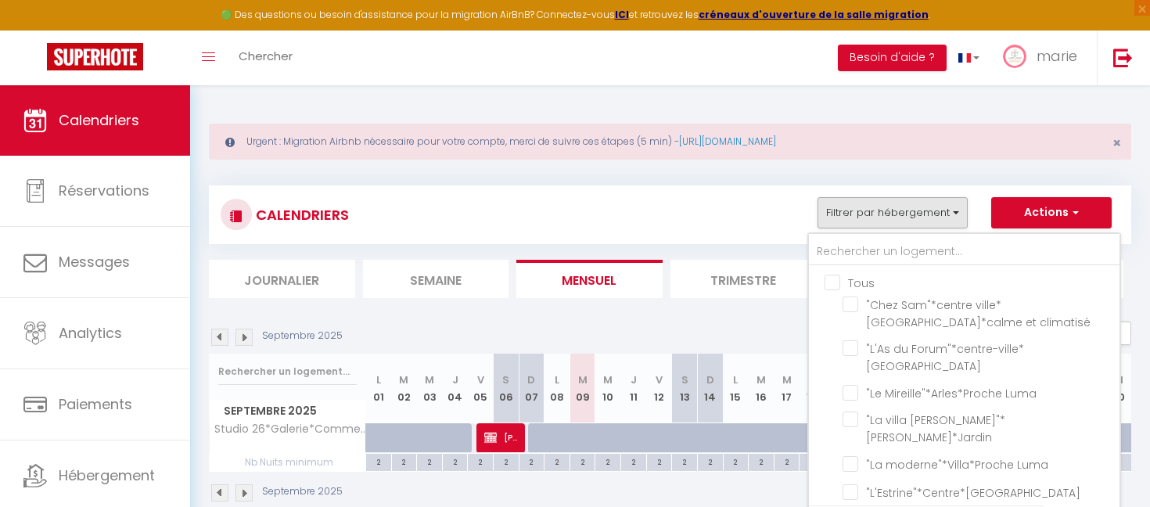
click at [853, 275] on input "Tous" at bounding box center [980, 282] width 311 height 16
checkbox input "true"
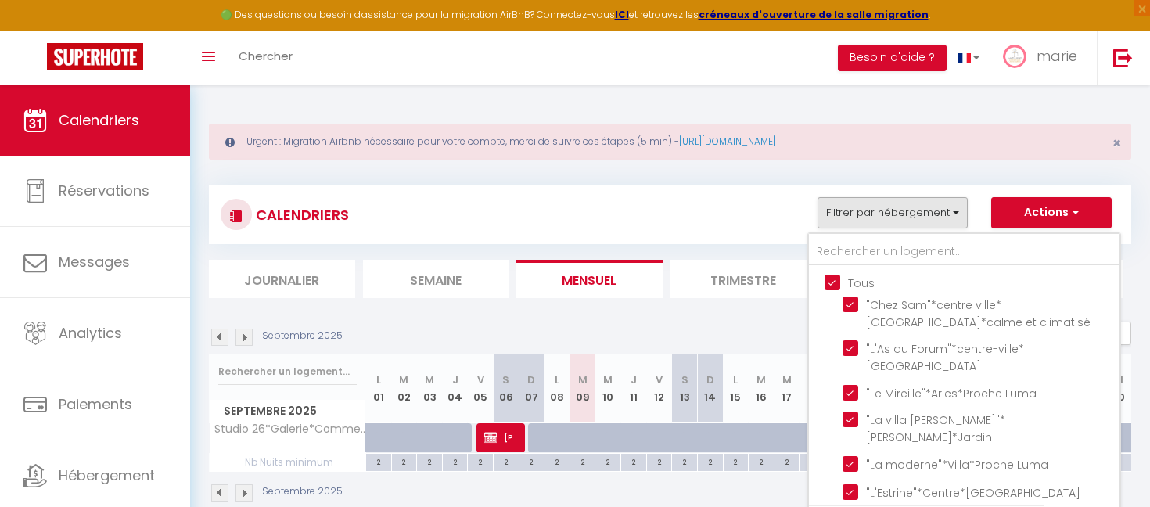
checkbox input "true"
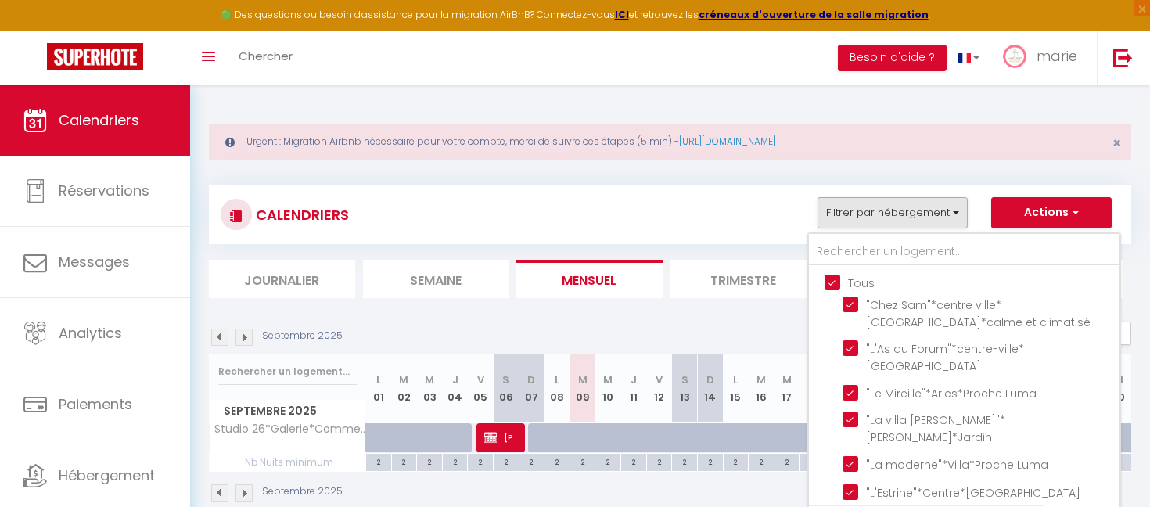
checkbox input "true"
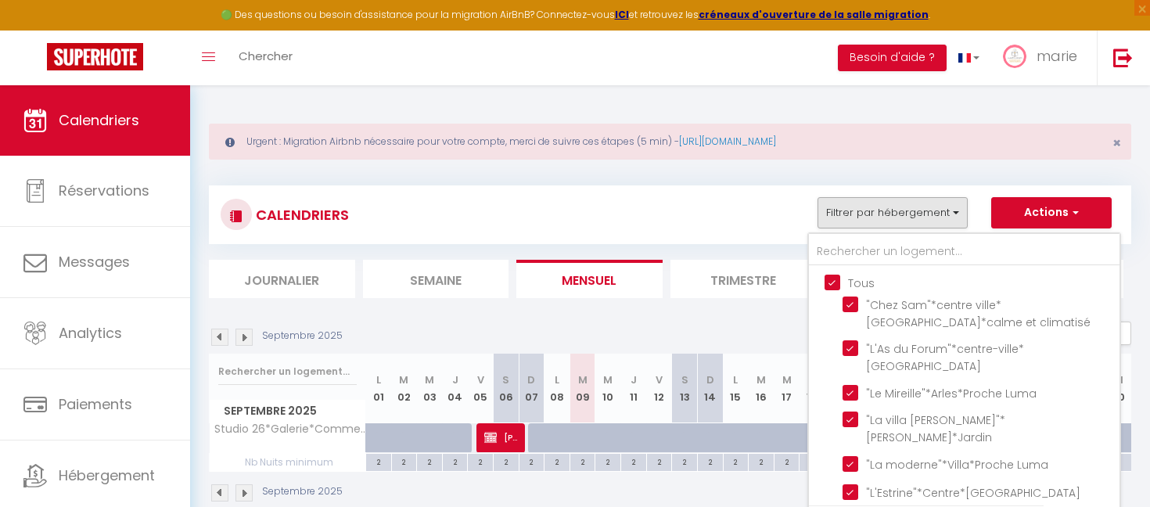
checkbox input "true"
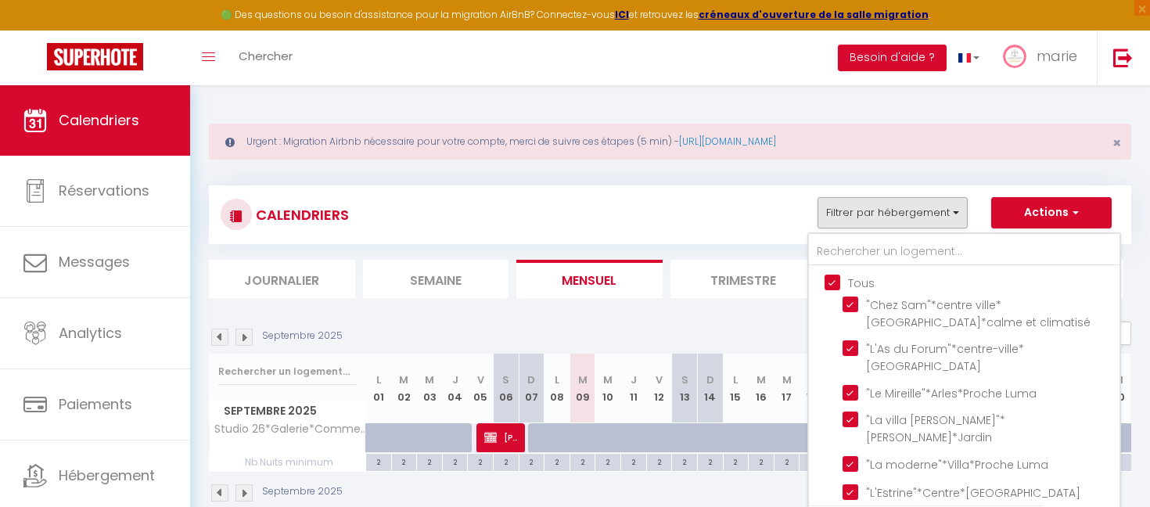
checkbox input "true"
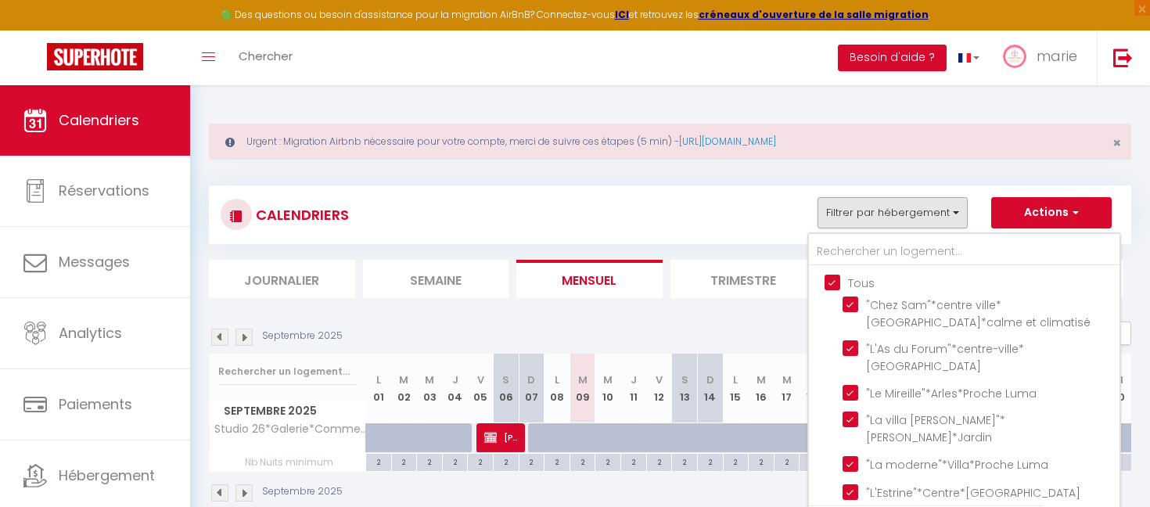
checkbox input "true"
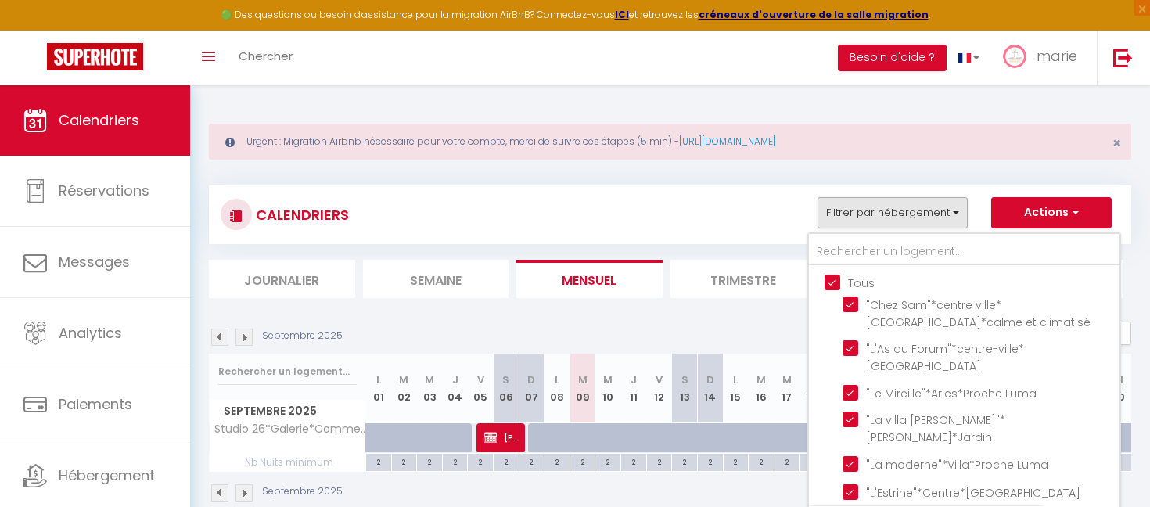
checkbox input "true"
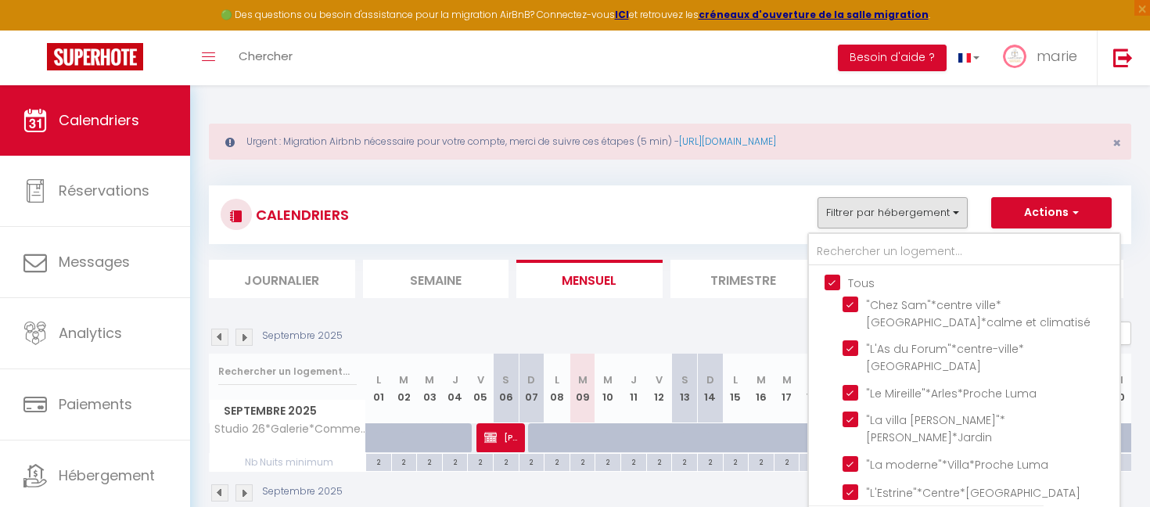
checkbox input "true"
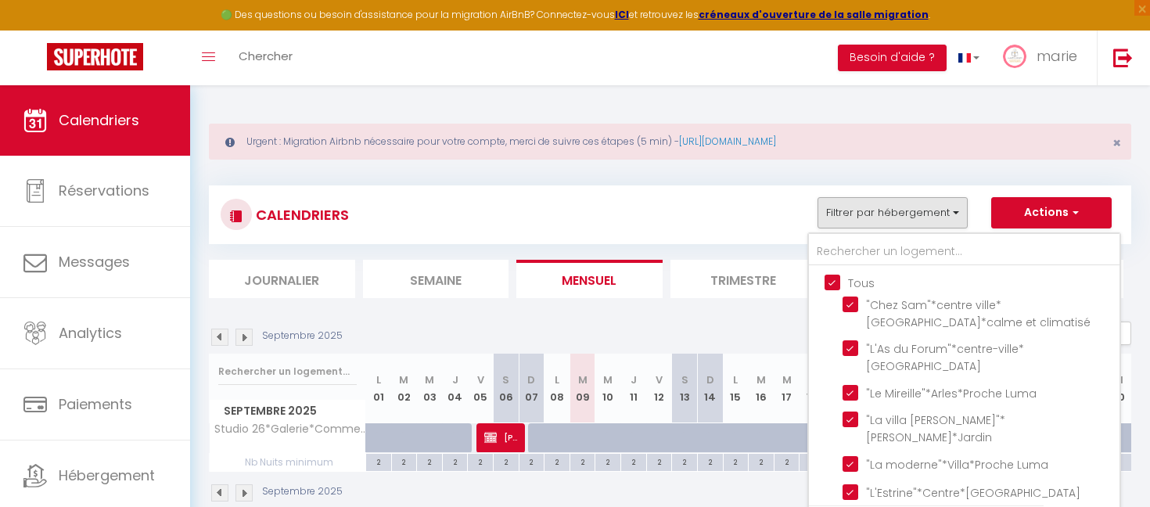
checkbox input "true"
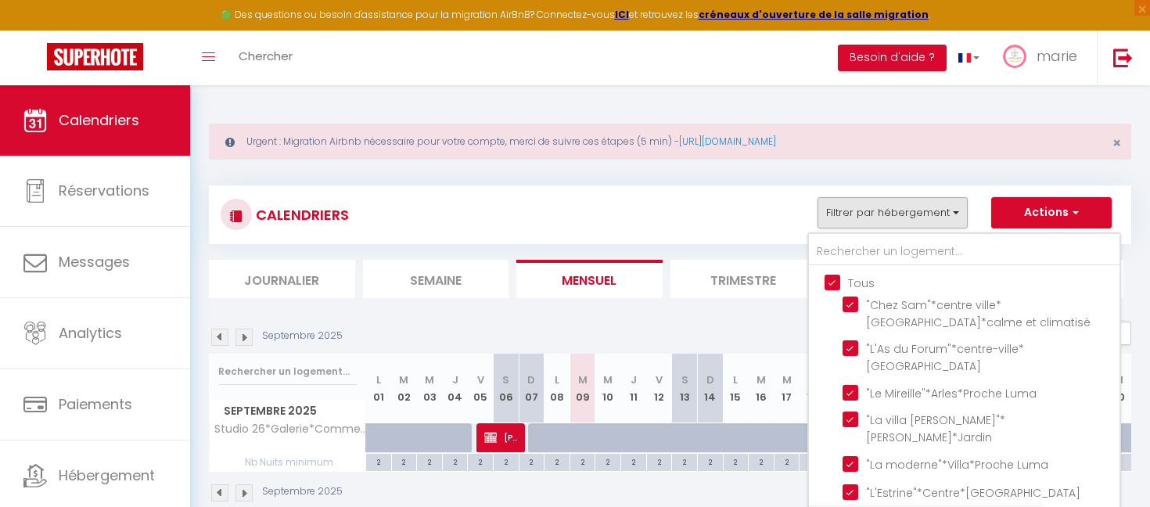
checkbox input "true"
click at [853, 275] on input "Tous" at bounding box center [980, 282] width 311 height 16
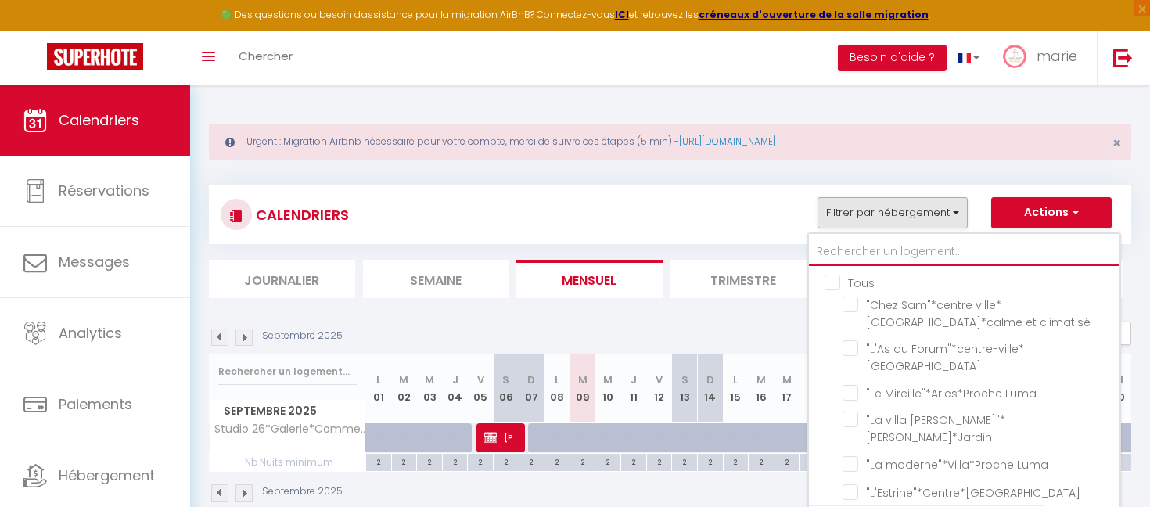
click at [864, 256] on input "text" at bounding box center [964, 252] width 311 height 28
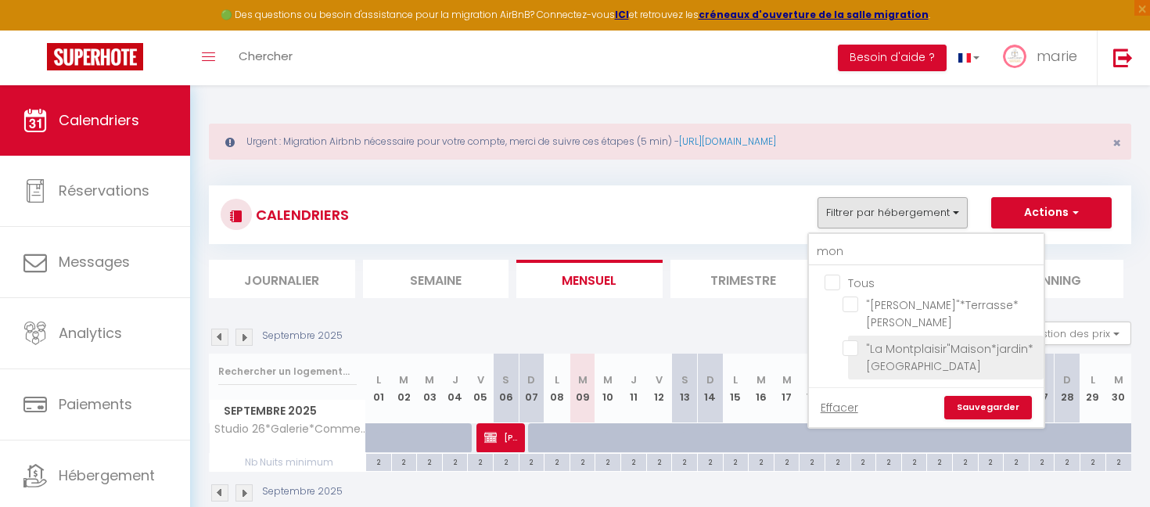
click at [848, 355] on input ""La Montplaisir"Maison*jardin*[GEOGRAPHIC_DATA]" at bounding box center [940, 348] width 196 height 16
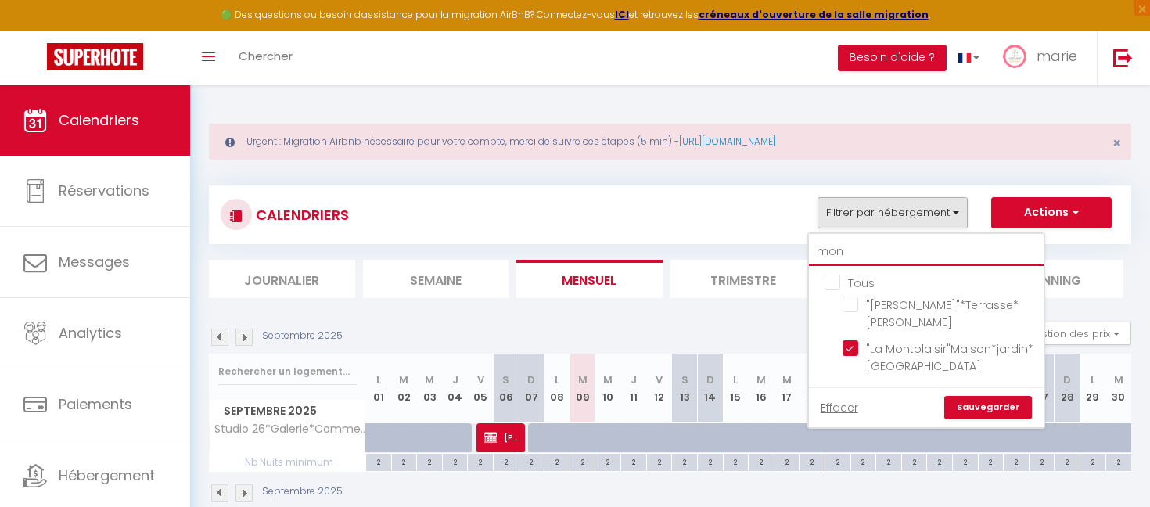
click at [863, 253] on input "mon" at bounding box center [926, 252] width 235 height 28
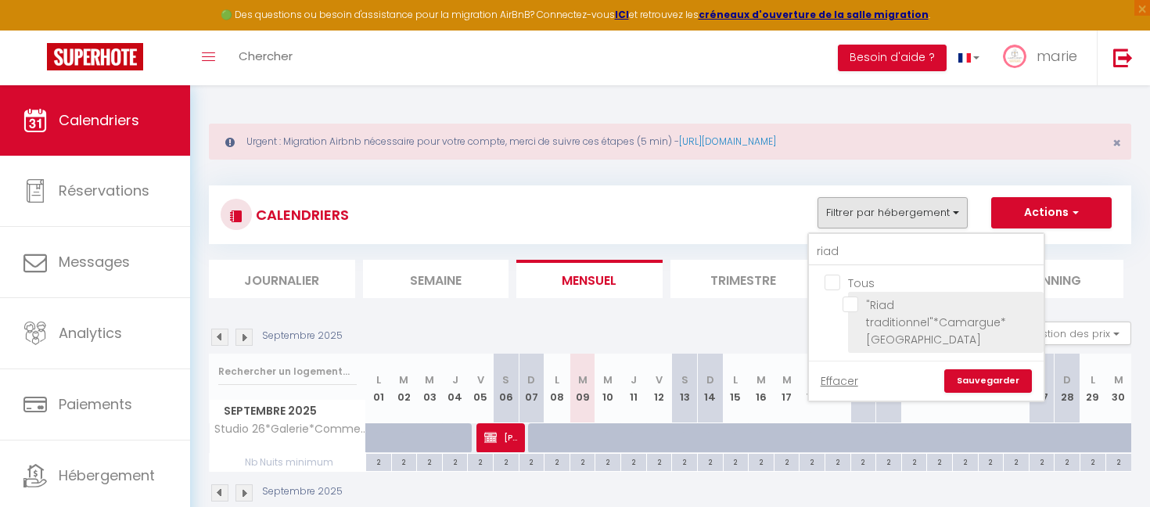
click at [853, 303] on input ""Riad traditionnel"*Camargue*[GEOGRAPHIC_DATA]" at bounding box center [940, 304] width 196 height 16
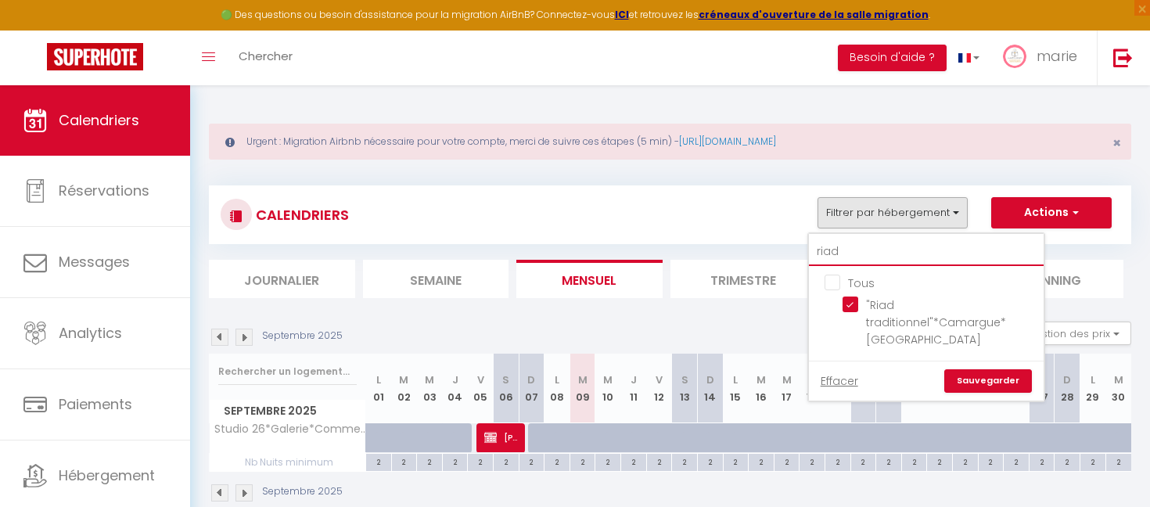
click at [857, 253] on input "riad" at bounding box center [926, 252] width 235 height 28
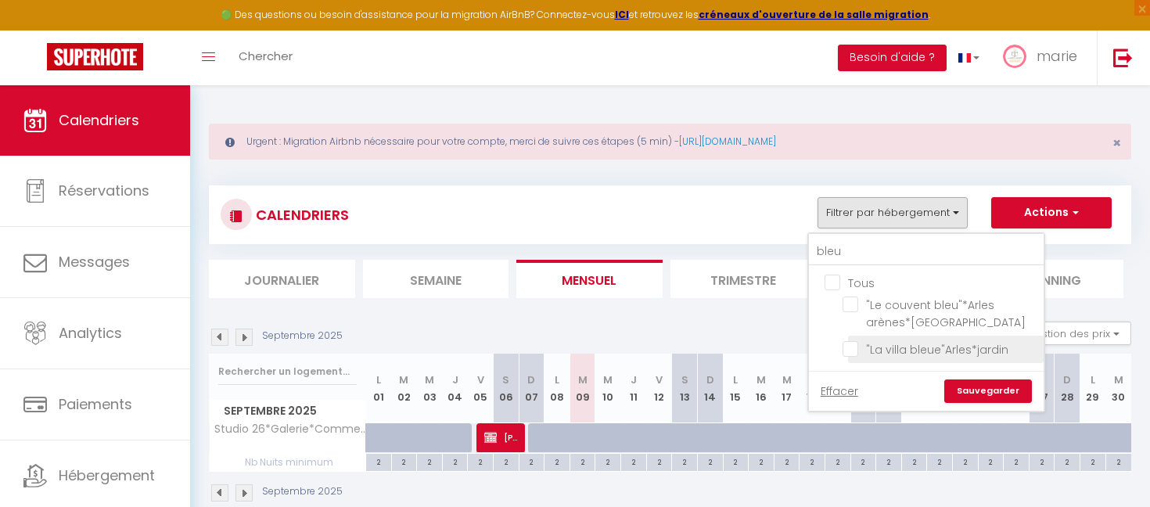
click at [878, 344] on input ""La villa bleue"Arles*jardin" at bounding box center [940, 348] width 196 height 16
click at [973, 387] on link "Sauvegarder" at bounding box center [988, 390] width 88 height 23
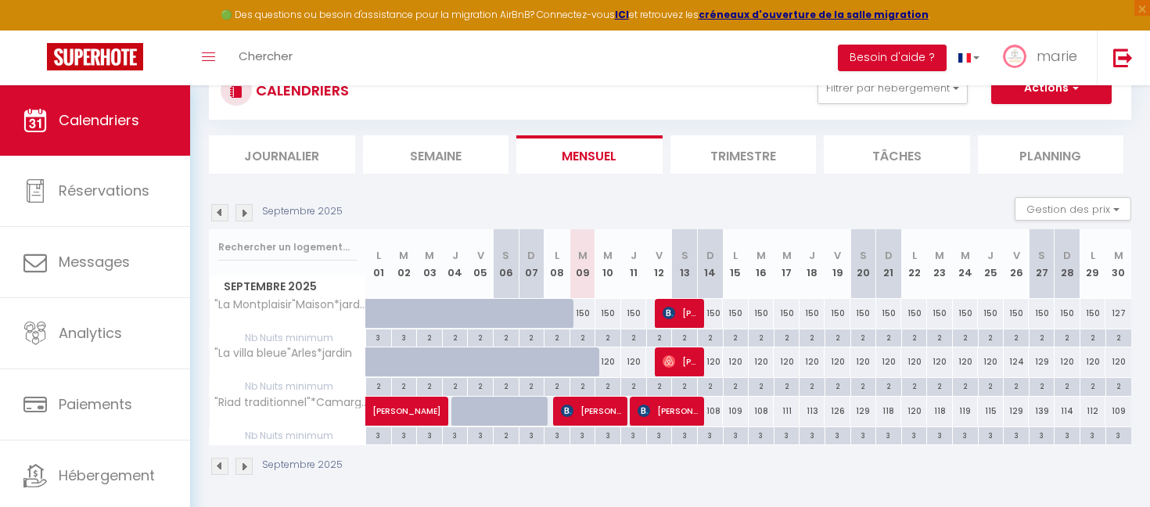
scroll to position [127, 0]
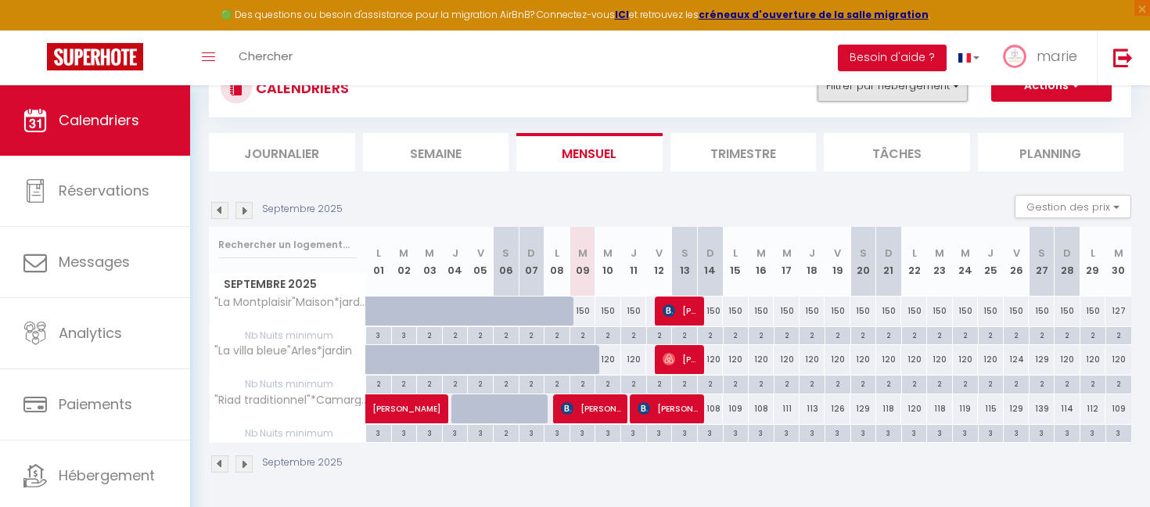
click at [849, 95] on button "Filtrer par hébergement" at bounding box center [892, 85] width 150 height 31
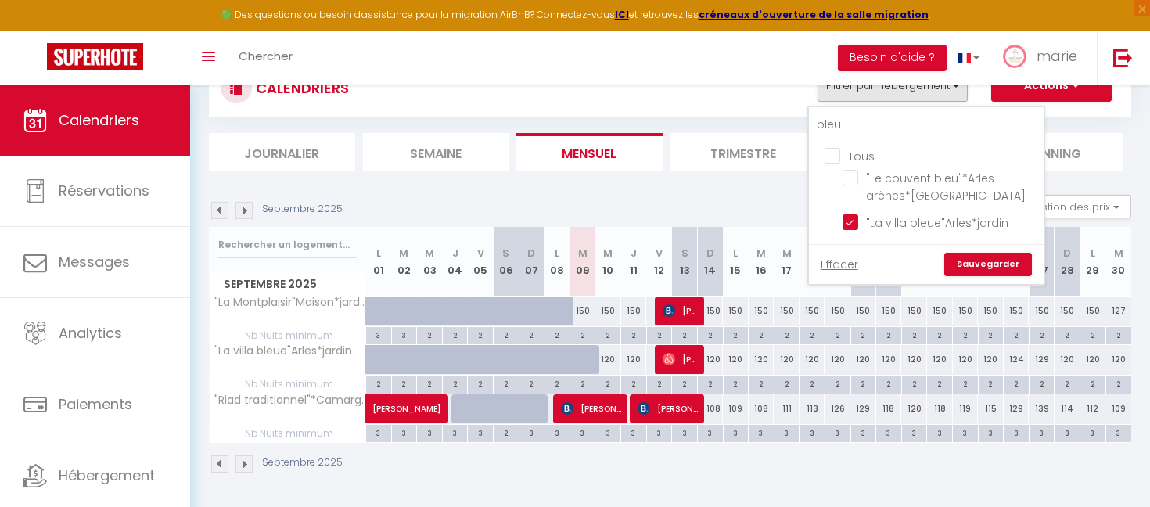
click at [832, 150] on input "Tous" at bounding box center [942, 155] width 235 height 16
click at [840, 130] on input "bleu" at bounding box center [926, 125] width 235 height 28
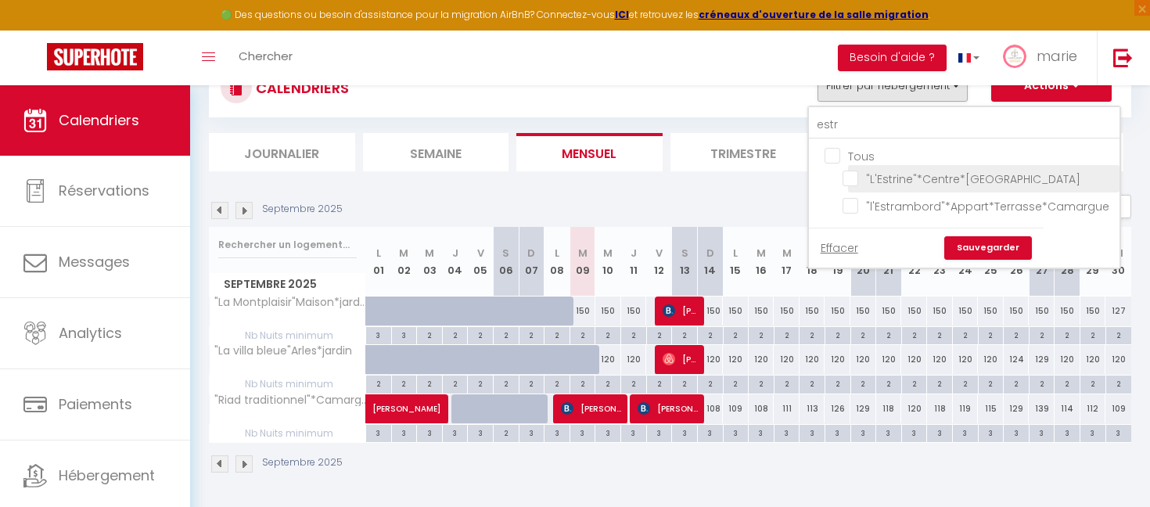
click at [852, 177] on input ""L'Estrine"*Centre*[GEOGRAPHIC_DATA]" at bounding box center [977, 178] width 271 height 16
click at [1009, 260] on link "Sauvegarder" at bounding box center [988, 247] width 88 height 23
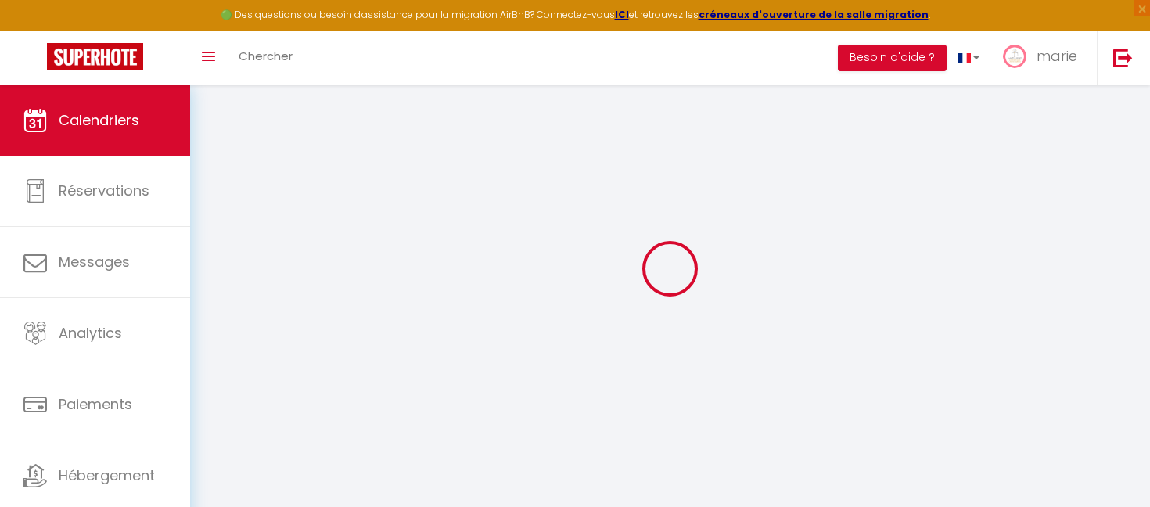
scroll to position [85, 0]
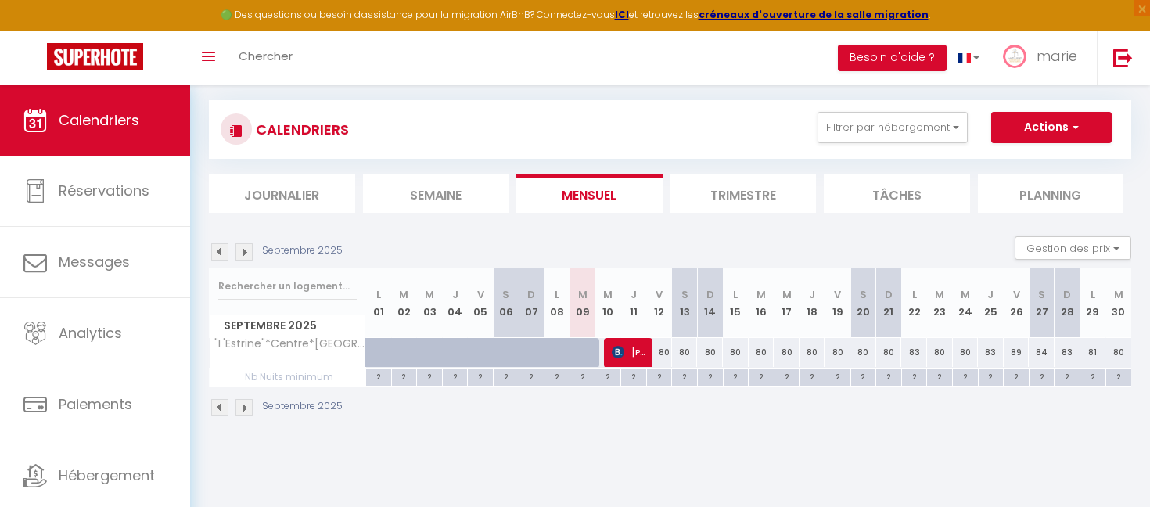
click at [217, 410] on img at bounding box center [219, 407] width 17 height 17
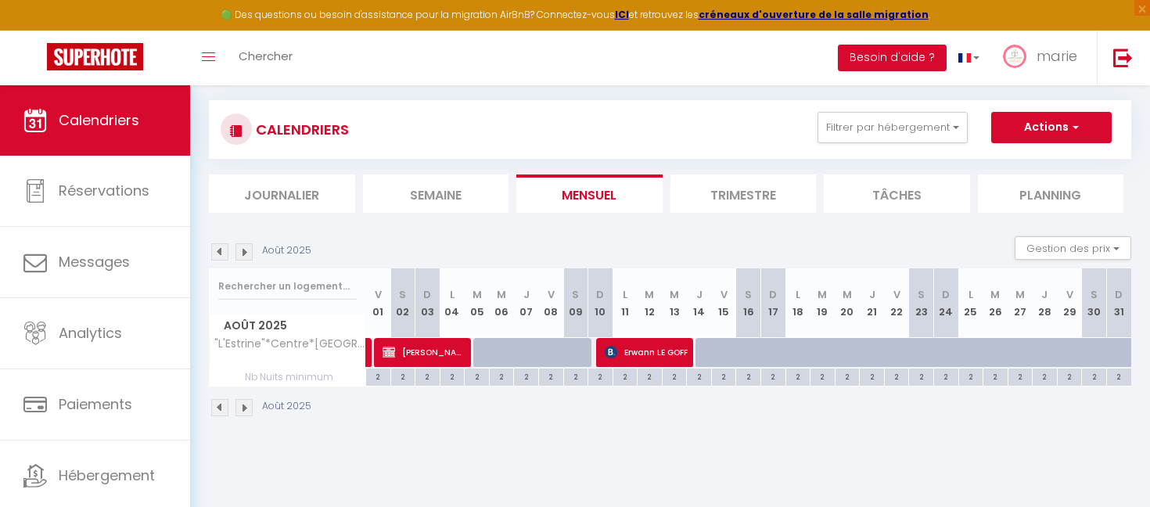
click at [237, 412] on img at bounding box center [243, 407] width 17 height 17
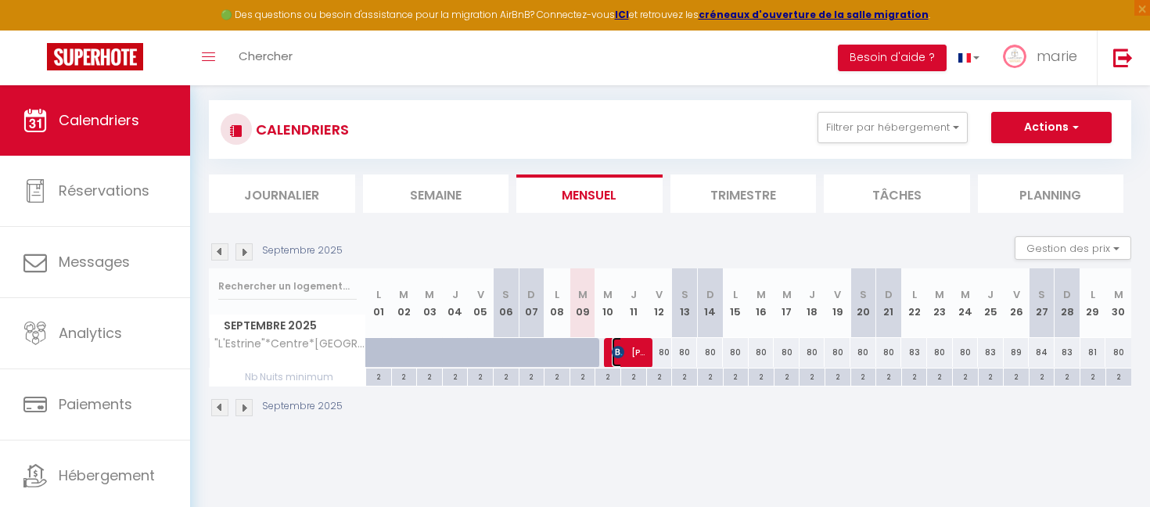
click at [625, 343] on span "[PERSON_NAME]" at bounding box center [629, 352] width 34 height 30
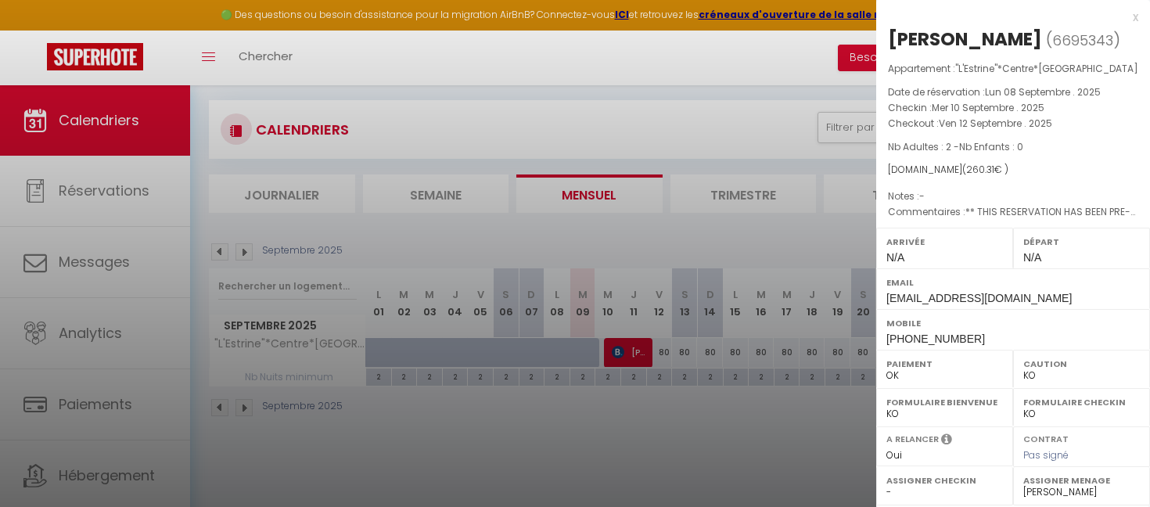
click at [625, 343] on div at bounding box center [575, 253] width 1150 height 507
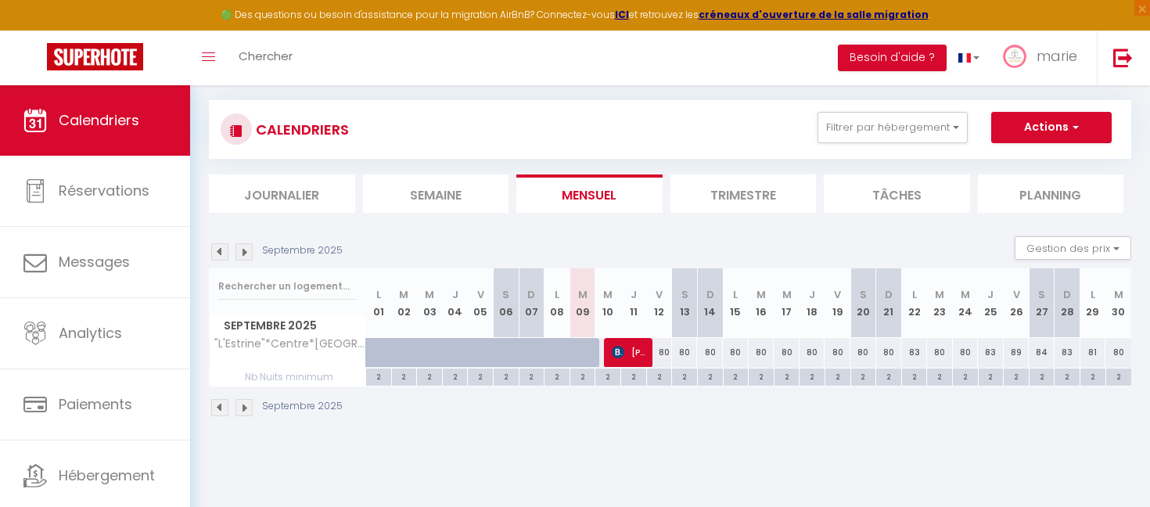
click at [434, 63] on div "Toggle menubar Chercher BUTTON Besoin d'aide ? marie Paramètres Équipe" at bounding box center [625, 58] width 1025 height 55
drag, startPoint x: 514, startPoint y: 189, endPoint x: 554, endPoint y: 469, distance: 282.9
click at [554, 469] on body "🟢 Des questions ou besoin d'assistance pour la migration AirBnB? Connectez-vous…" at bounding box center [575, 253] width 1150 height 507
